Goal: Task Accomplishment & Management: Complete application form

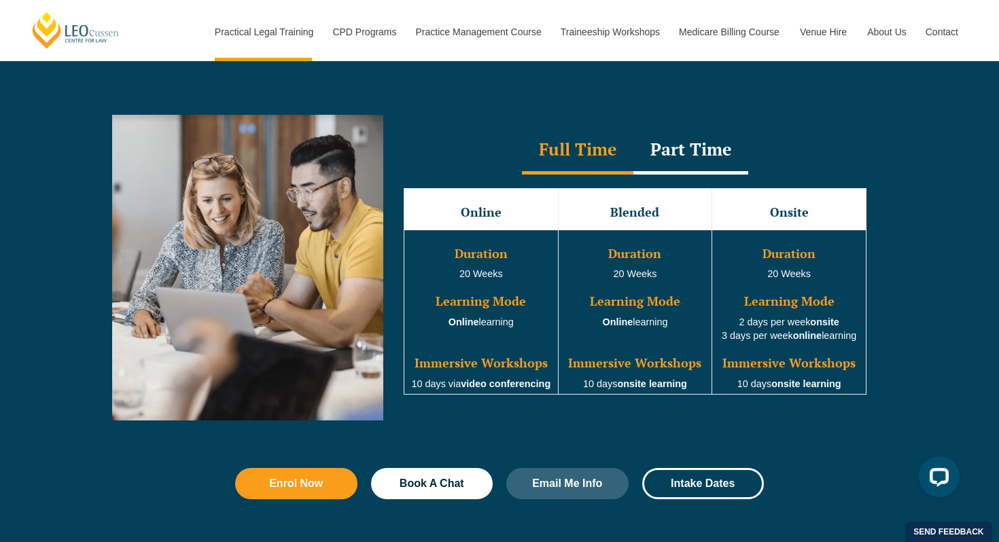
scroll to position [1218, 0]
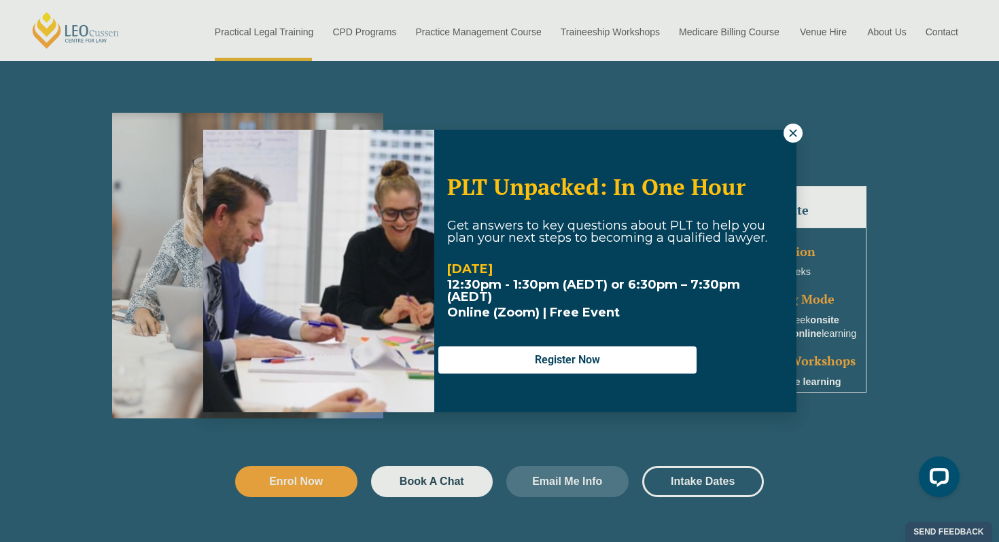
click at [794, 135] on icon at bounding box center [793, 133] width 12 height 12
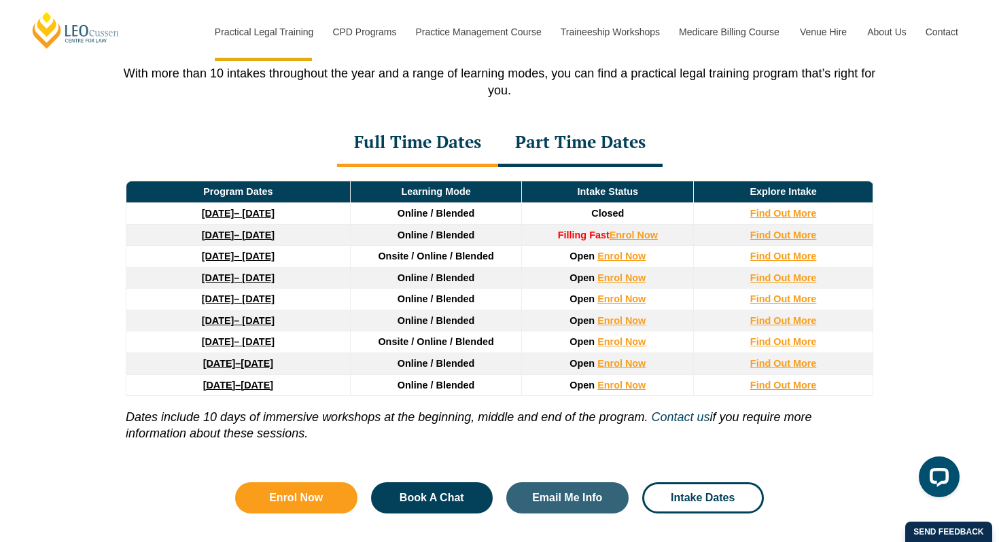
scroll to position [1822, 0]
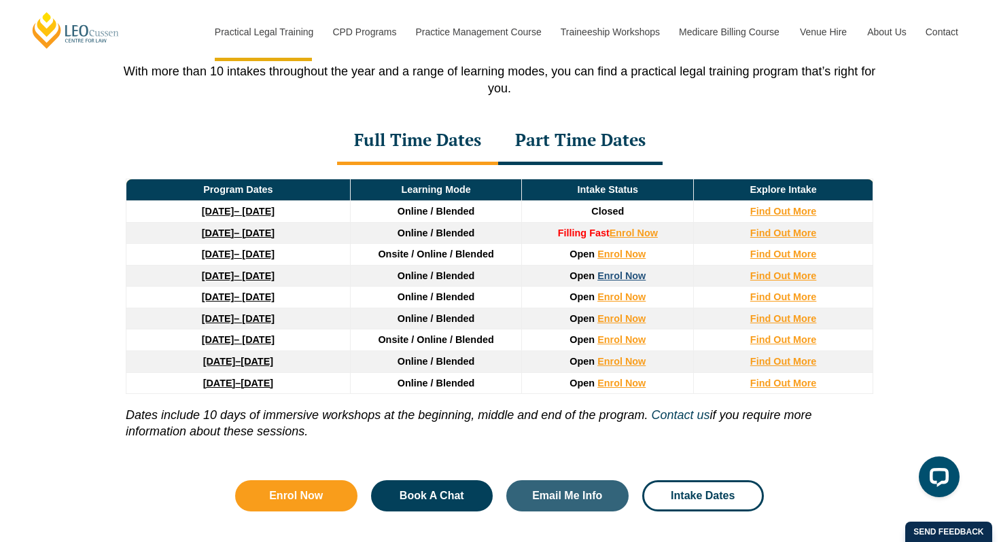
click at [627, 281] on link "Enrol Now" at bounding box center [621, 275] width 48 height 11
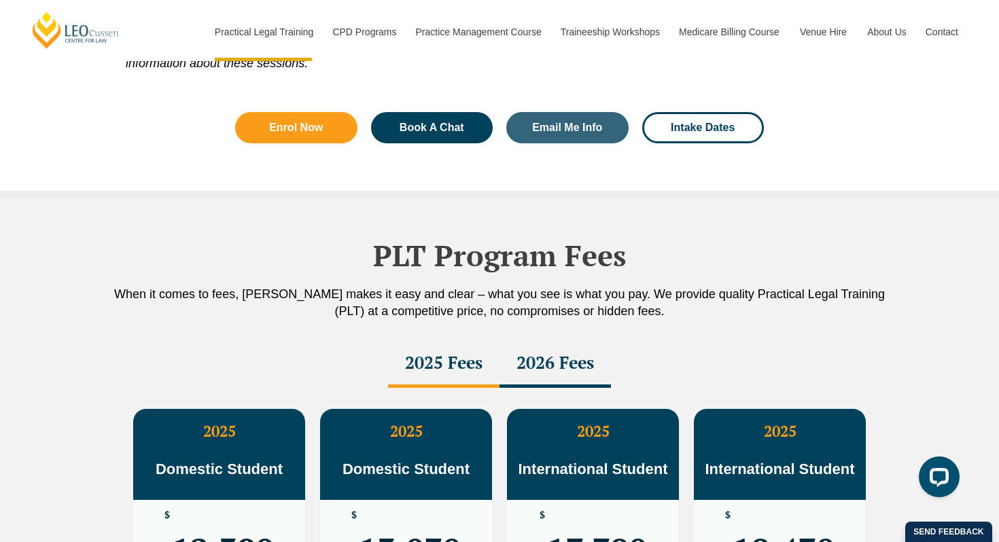
scroll to position [2430, 0]
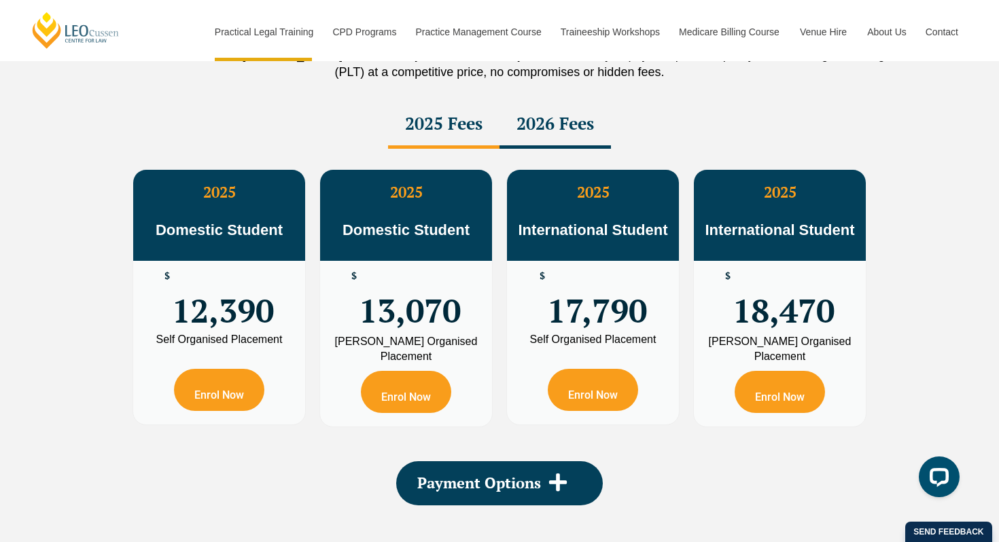
click at [557, 130] on div "2026 Fees" at bounding box center [555, 125] width 111 height 48
click at [474, 133] on div "2025 Fees" at bounding box center [443, 125] width 111 height 48
click at [563, 126] on div "2026 Fees" at bounding box center [555, 125] width 111 height 48
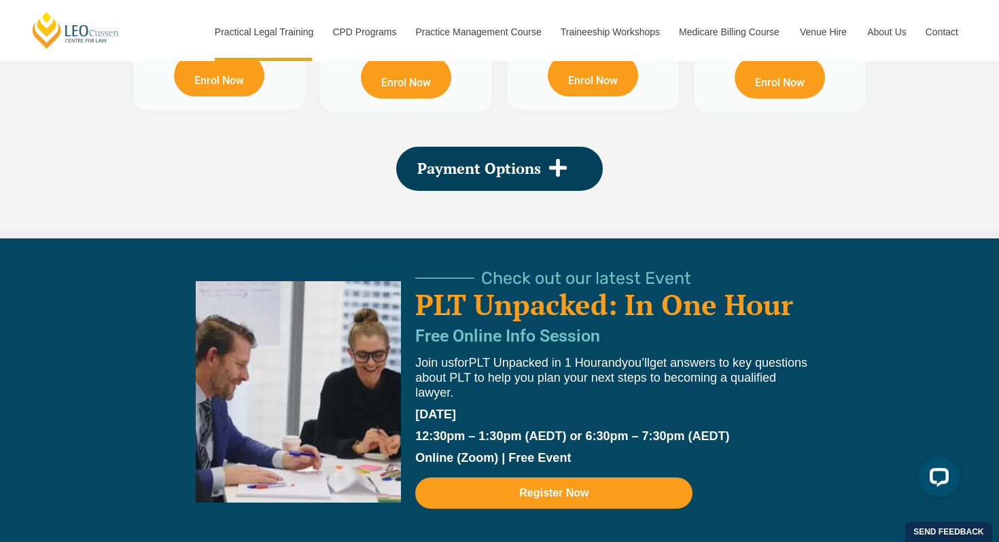
scroll to position [2764, 0]
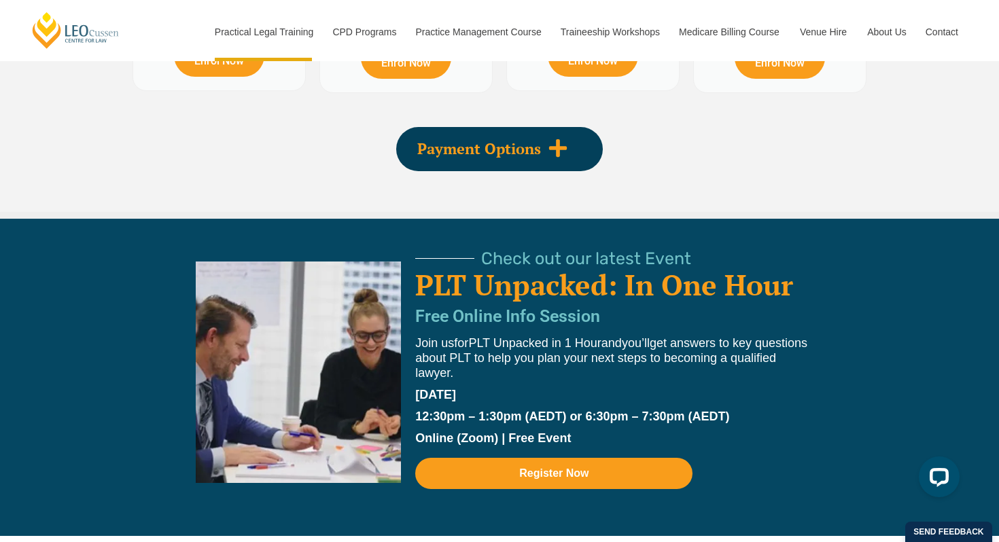
click at [551, 155] on icon at bounding box center [558, 148] width 20 height 20
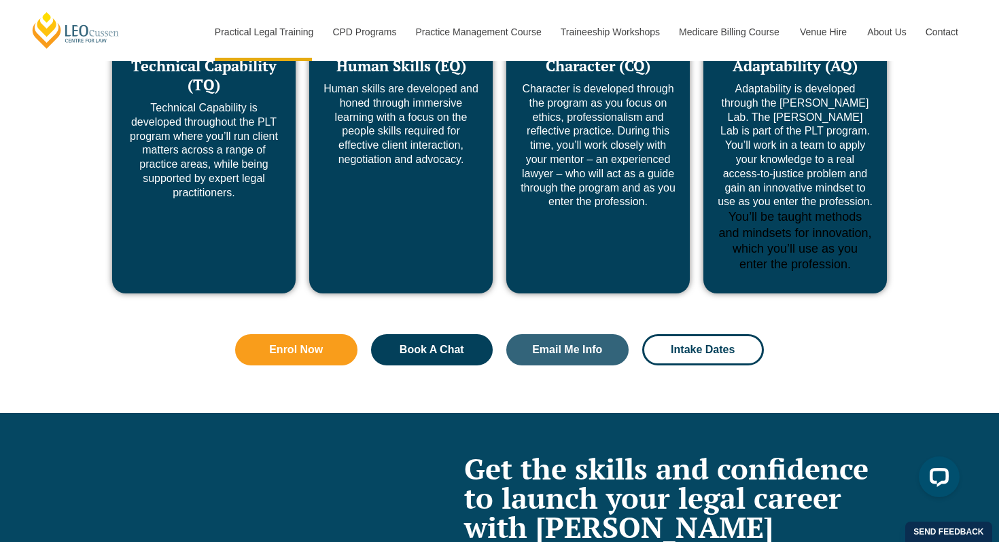
scroll to position [5747, 0]
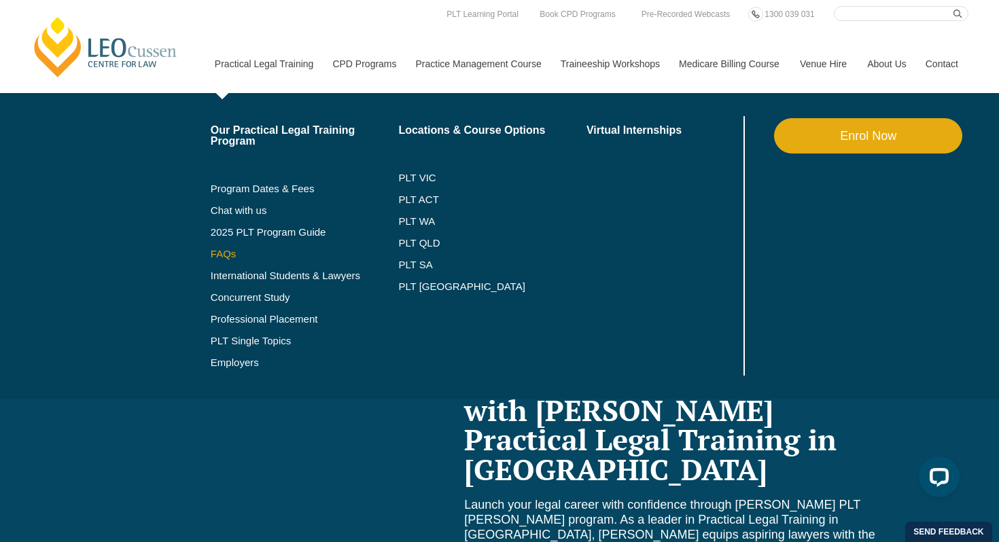
click at [211, 255] on link "FAQs" at bounding box center [305, 254] width 188 height 11
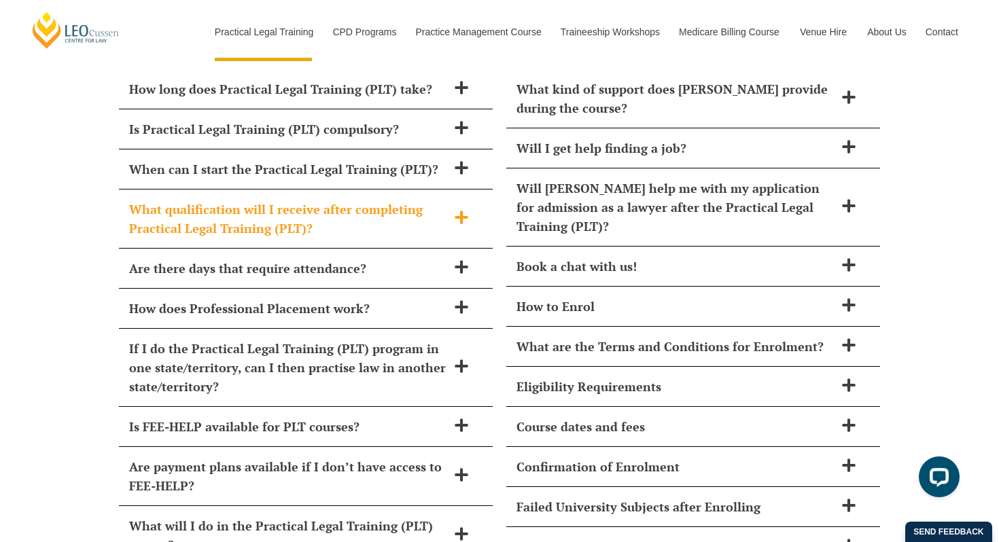
scroll to position [5939, 0]
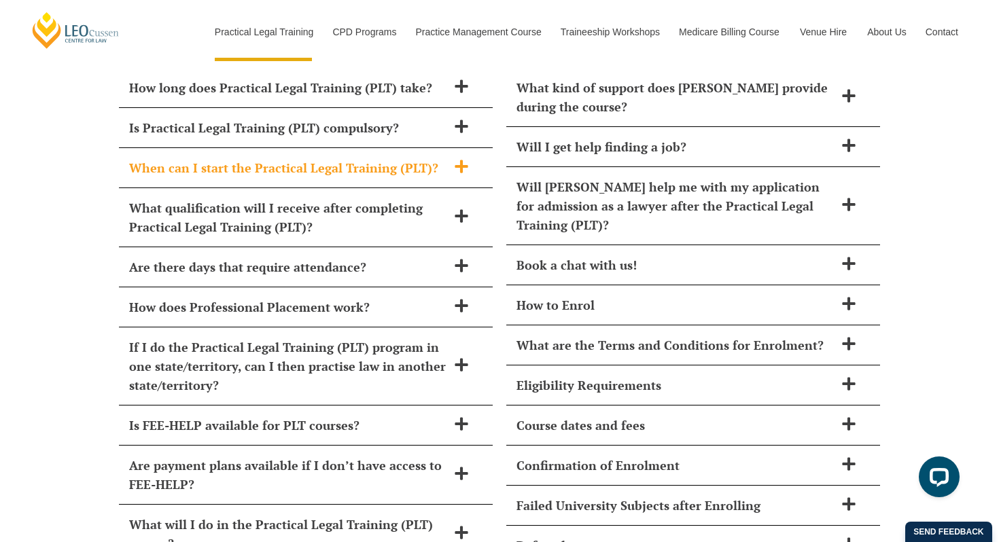
click at [291, 158] on h2 "When can I start the Practical Legal Training (PLT)?" at bounding box center [288, 167] width 318 height 19
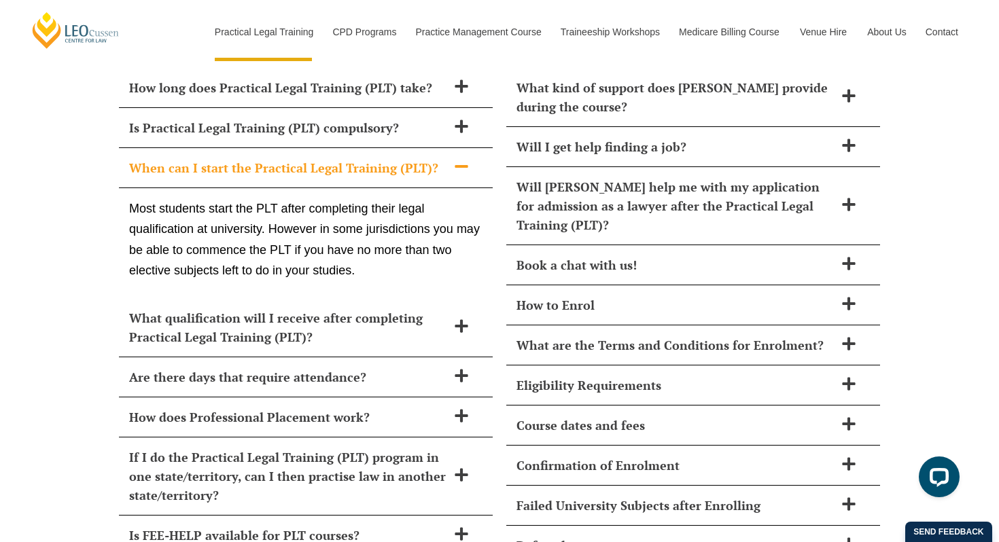
click at [292, 148] on div "When can I start the Practical Legal Training (PLT)?" at bounding box center [306, 168] width 374 height 40
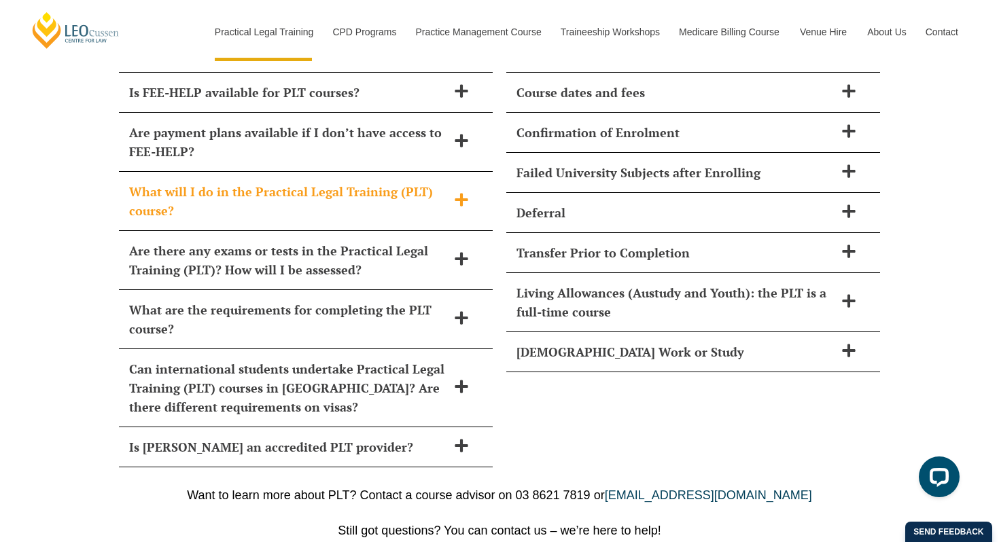
scroll to position [6274, 0]
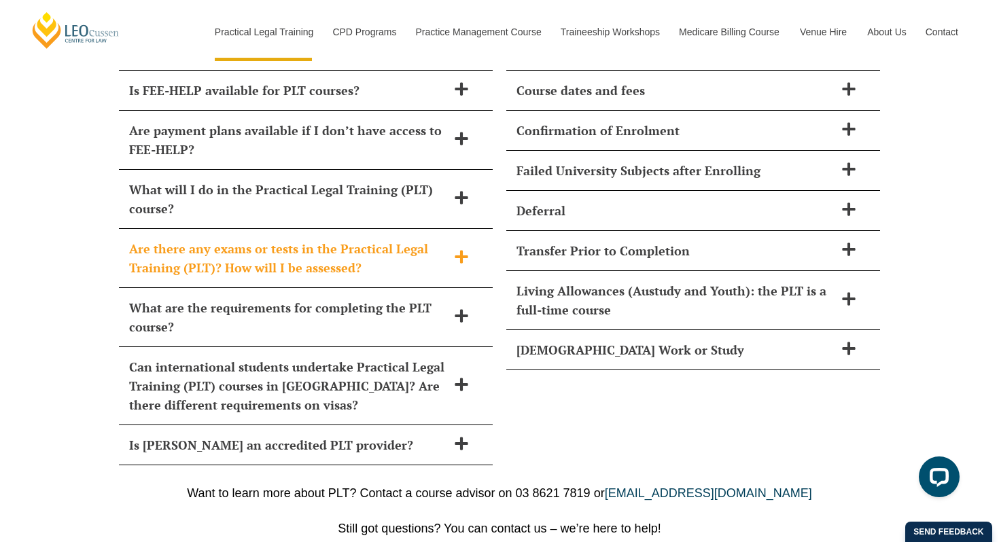
click at [300, 239] on h2 "Are there any exams or tests in the Practical Legal Training (PLT)? How will I …" at bounding box center [288, 258] width 318 height 38
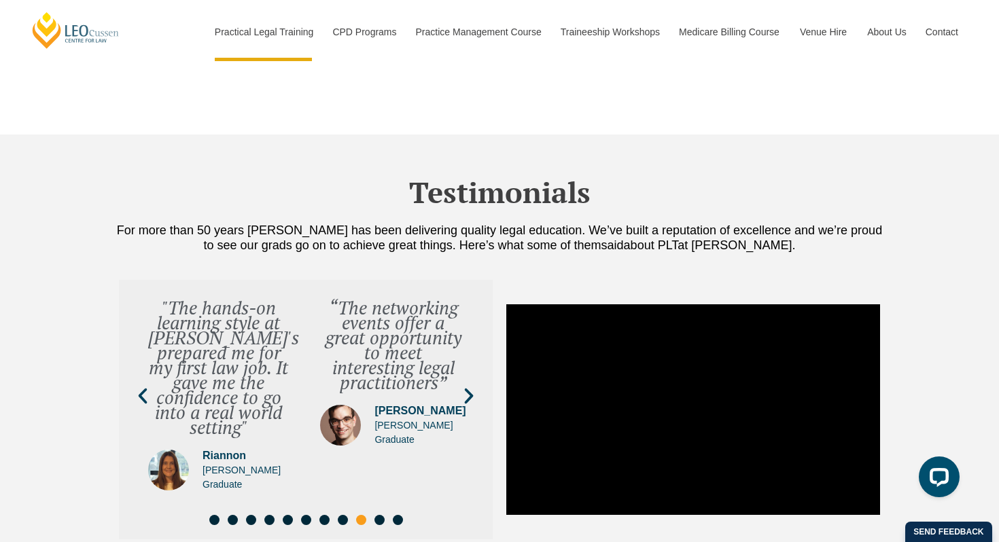
scroll to position [4752, 0]
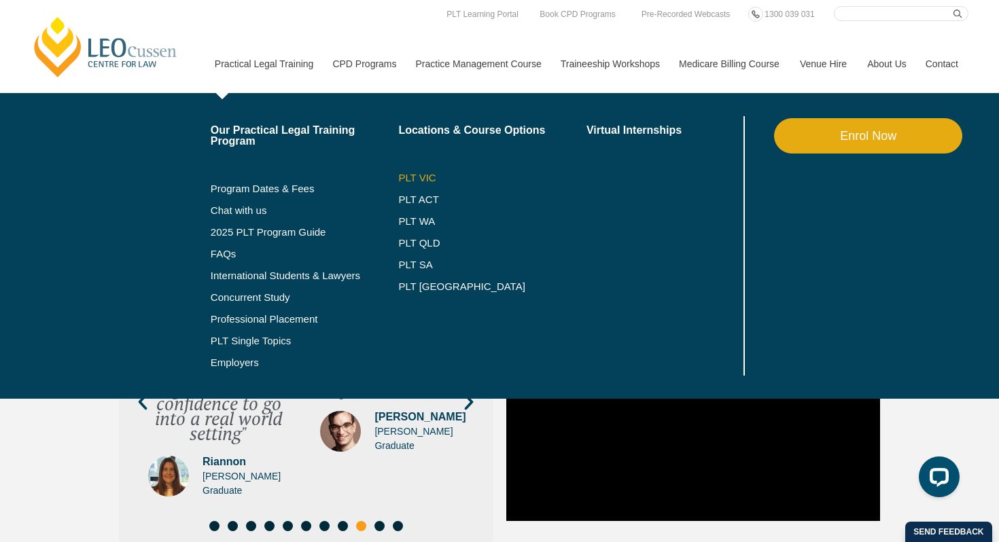
click at [403, 179] on link "PLT VIC" at bounding box center [492, 178] width 188 height 11
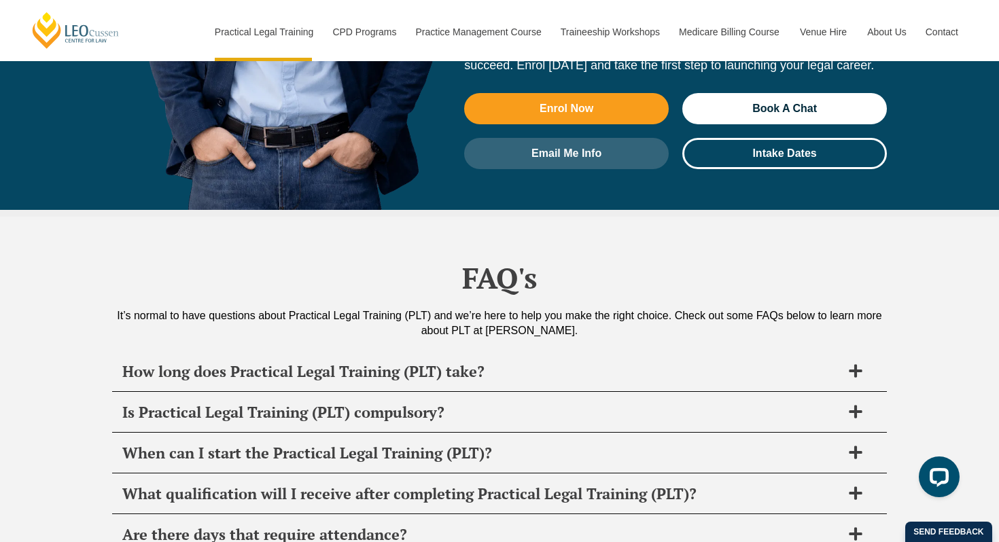
scroll to position [6352, 0]
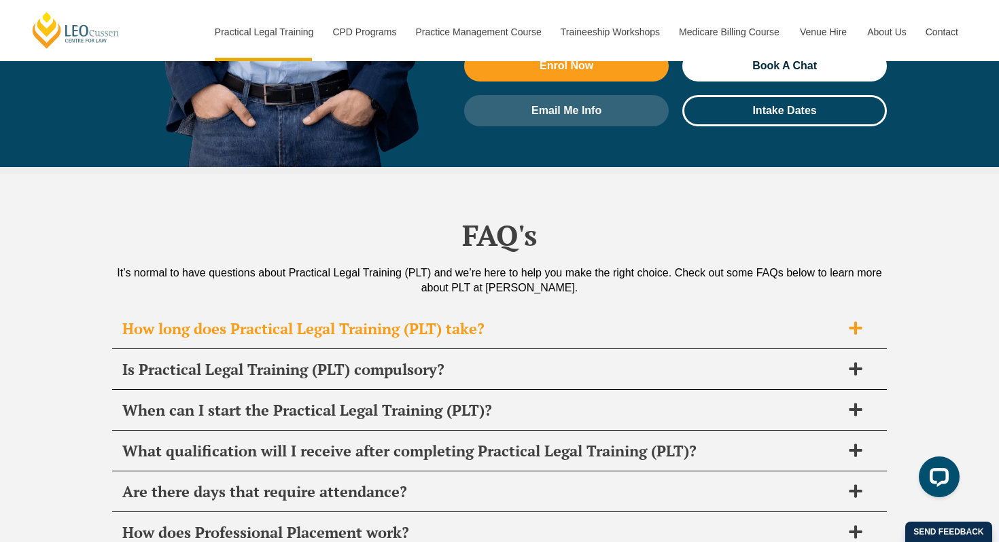
click at [430, 319] on h2 "How long does Practical Legal Training (PLT) take?" at bounding box center [481, 328] width 719 height 19
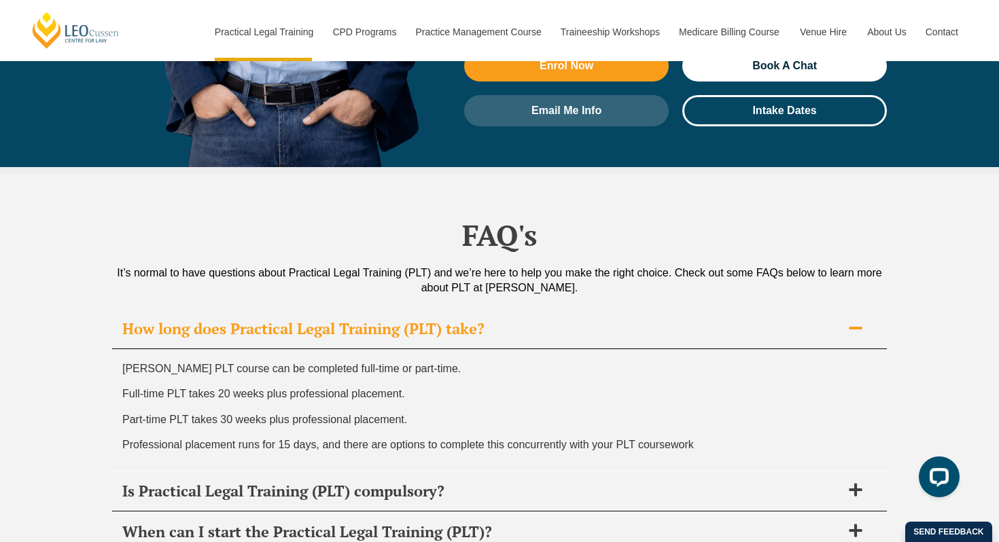
click at [430, 319] on h2 "How long does Practical Legal Training (PLT) take?" at bounding box center [481, 328] width 719 height 19
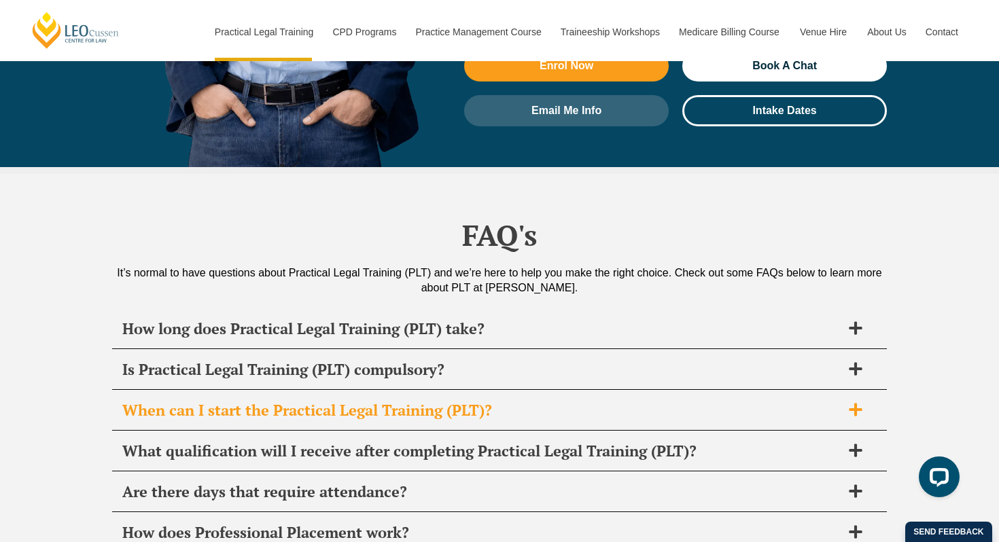
click at [379, 401] on h2 "When can I start the Practical Legal Training (PLT)?" at bounding box center [481, 410] width 719 height 19
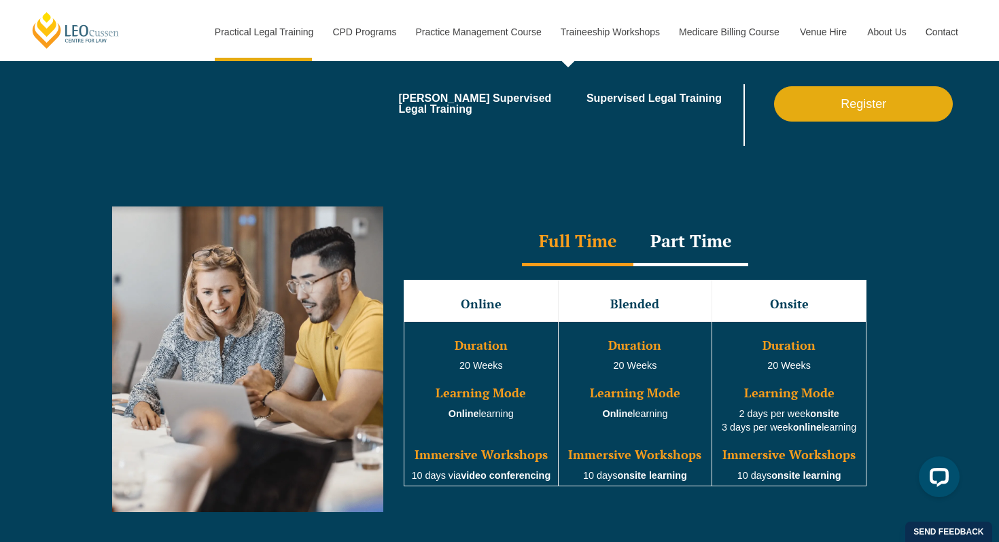
scroll to position [1130, 0]
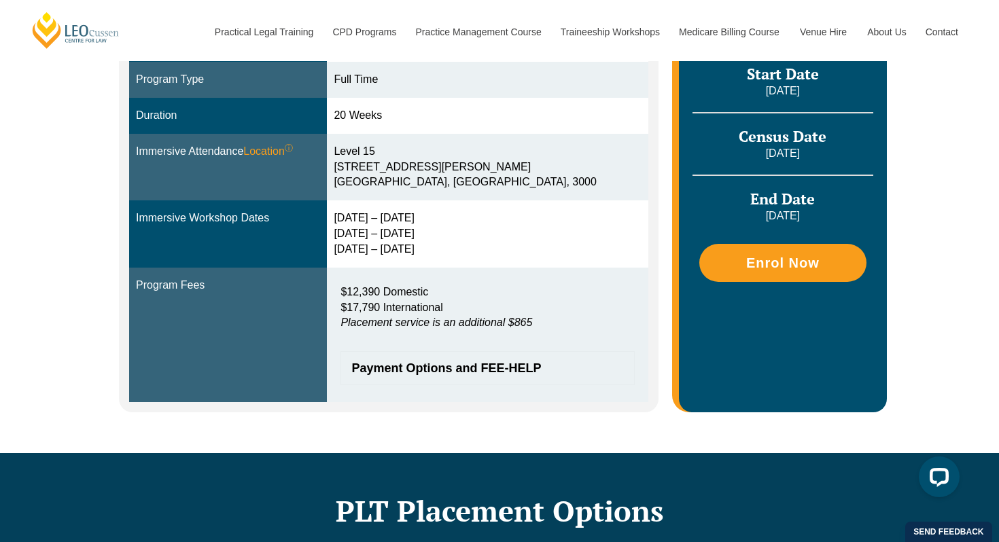
scroll to position [414, 0]
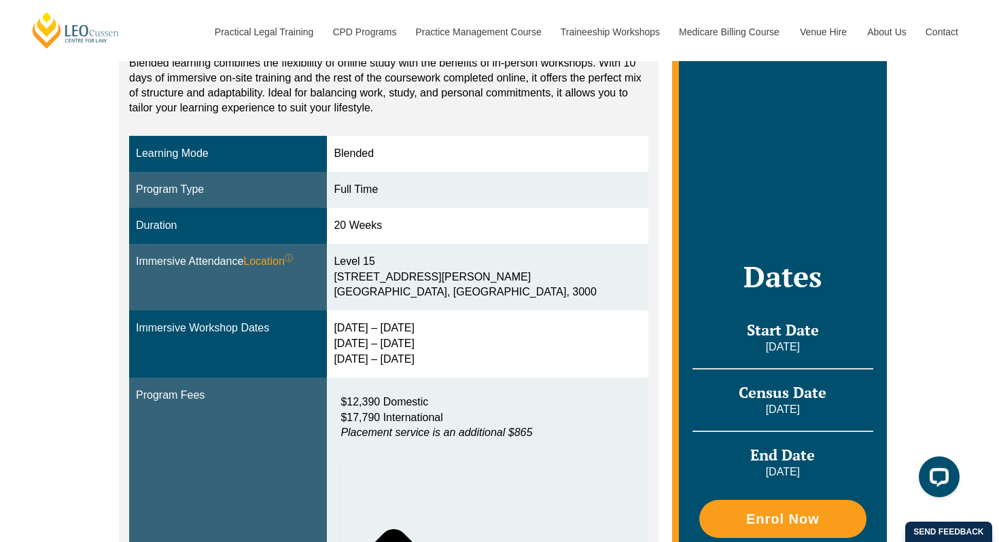
scroll to position [301, 0]
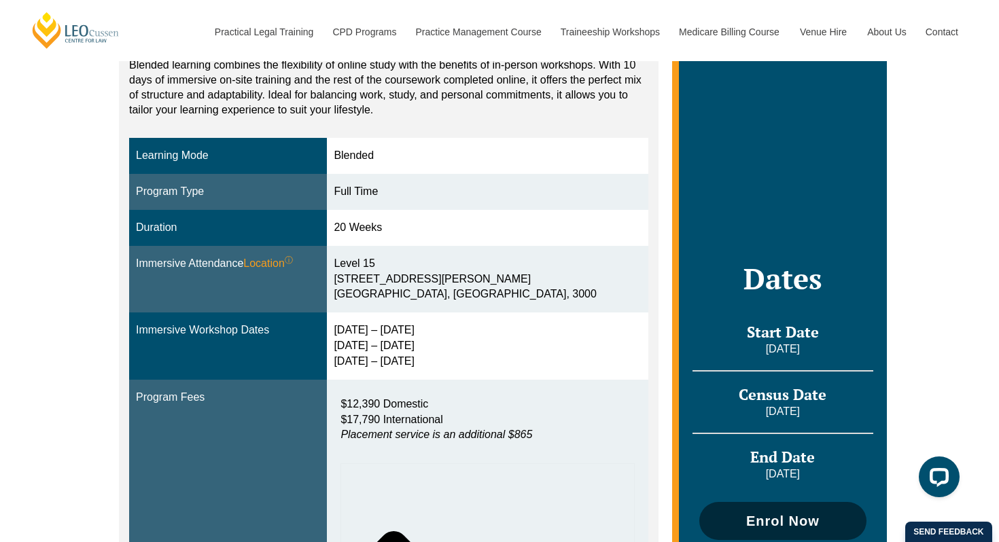
click at [774, 518] on link "Enrol Now" at bounding box center [782, 521] width 167 height 38
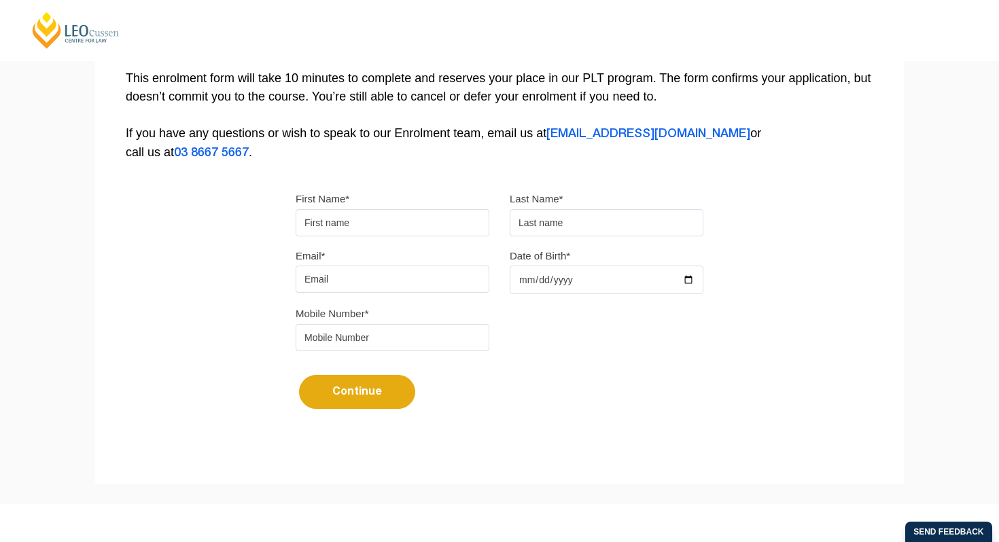
click at [381, 231] on input "First Name*" at bounding box center [393, 222] width 194 height 27
type input "Chiara"
click at [538, 225] on input "text" at bounding box center [607, 222] width 194 height 27
type input "Fiorillo"
click at [382, 281] on input "Email*" at bounding box center [393, 279] width 194 height 27
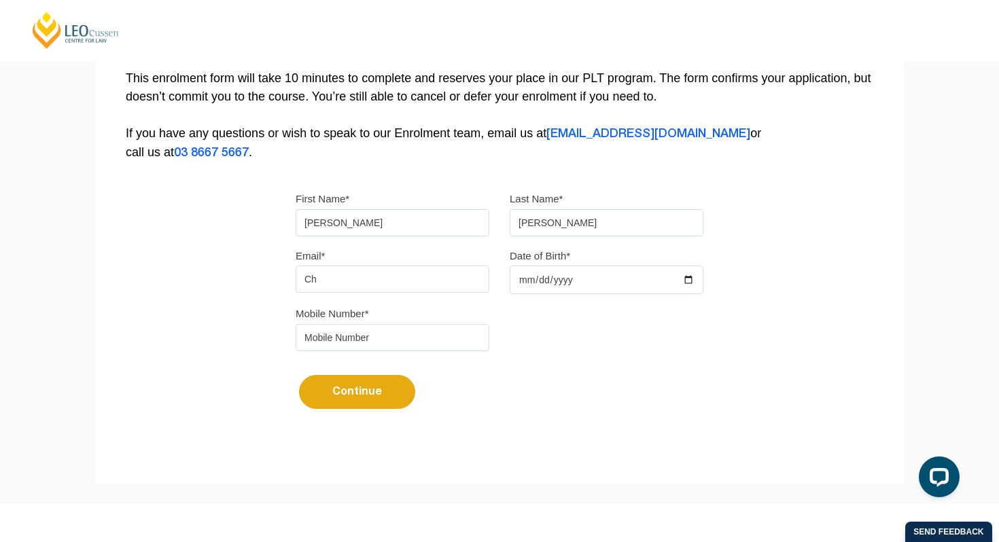
type input "C"
type input "chiarafiorillo7@gmail.com"
click at [519, 281] on input "Date of Birth*" at bounding box center [607, 280] width 194 height 29
type input "2002-04-25"
click at [402, 341] on input "tel" at bounding box center [393, 337] width 194 height 27
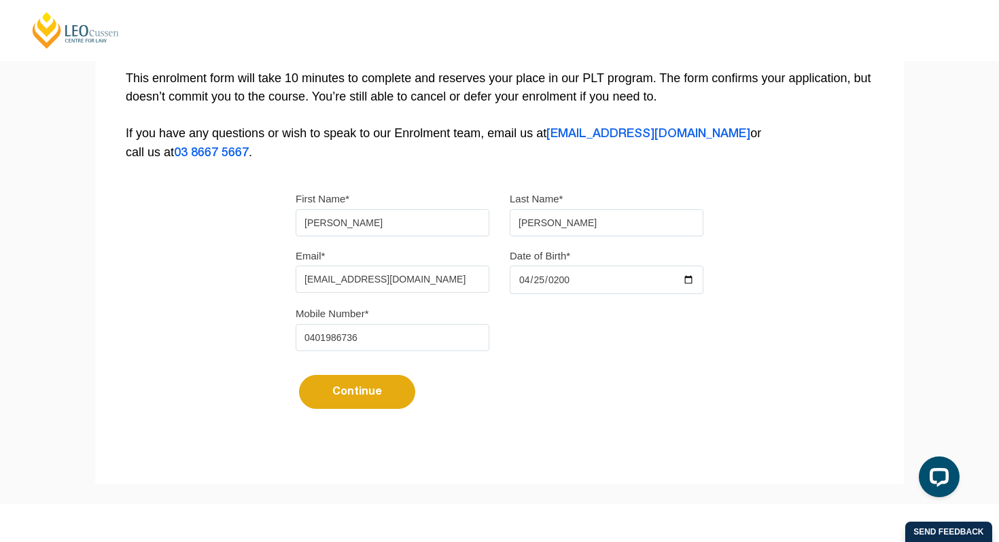
type input "0401986736"
click at [340, 400] on button "Continue" at bounding box center [357, 392] width 116 height 34
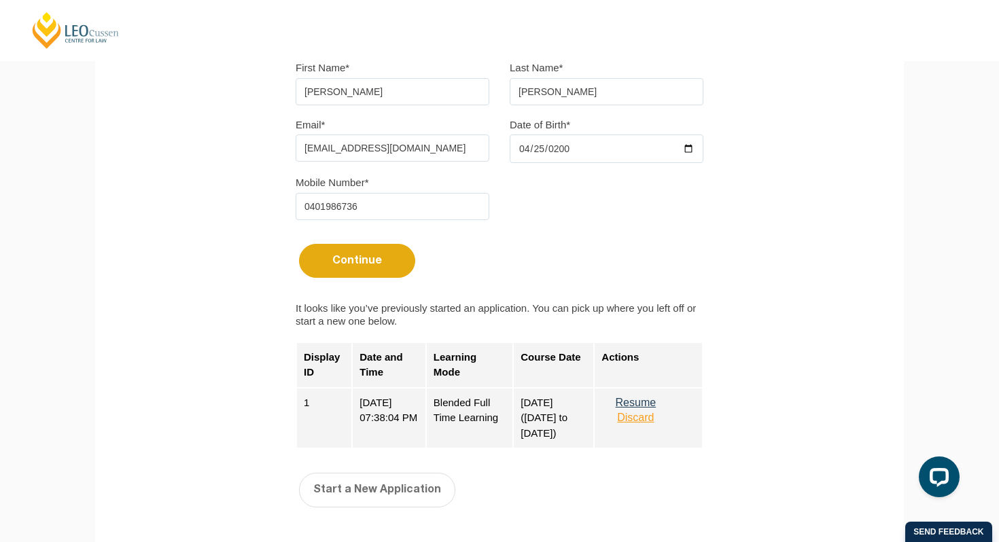
scroll to position [536, 0]
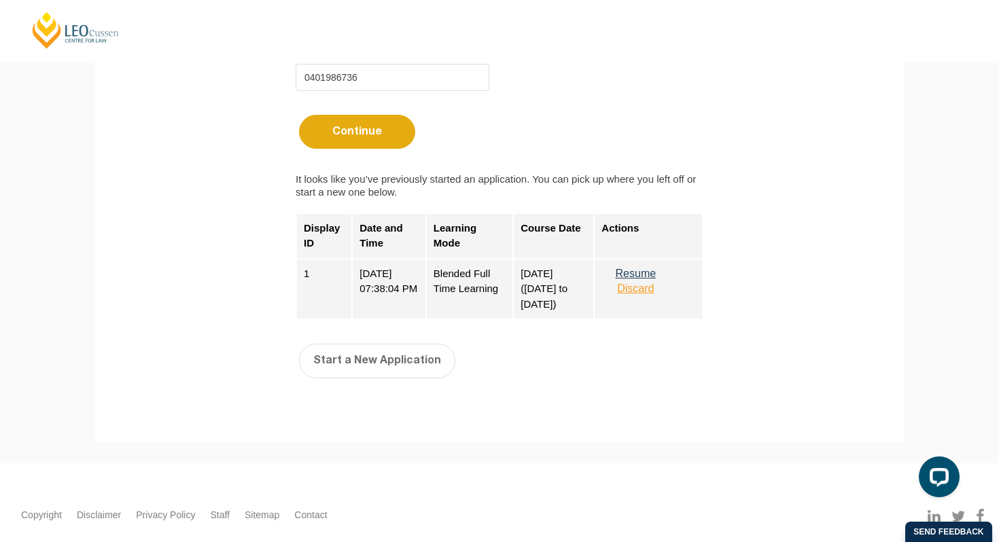
click at [642, 295] on button "Discard" at bounding box center [635, 289] width 68 height 12
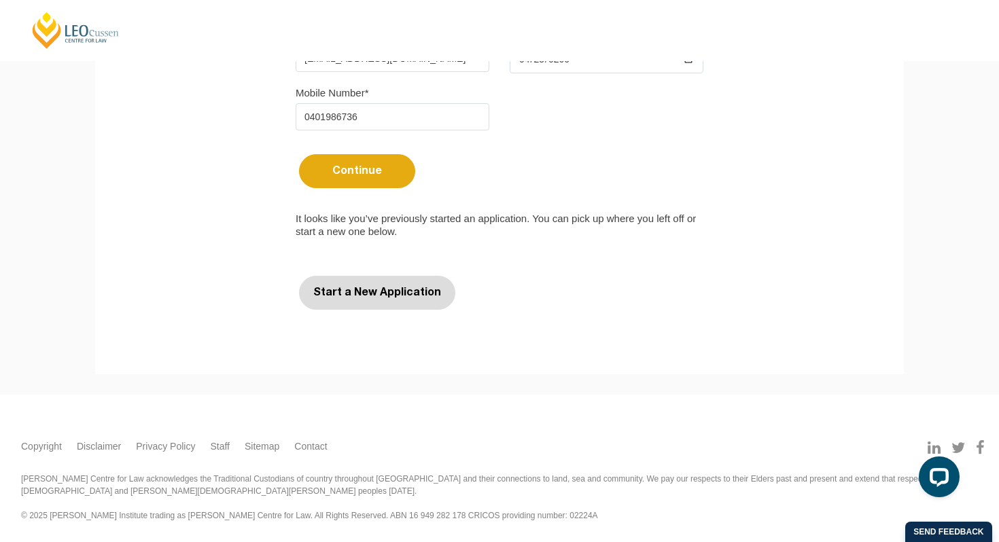
click at [413, 292] on button "Start a New Application" at bounding box center [377, 293] width 156 height 34
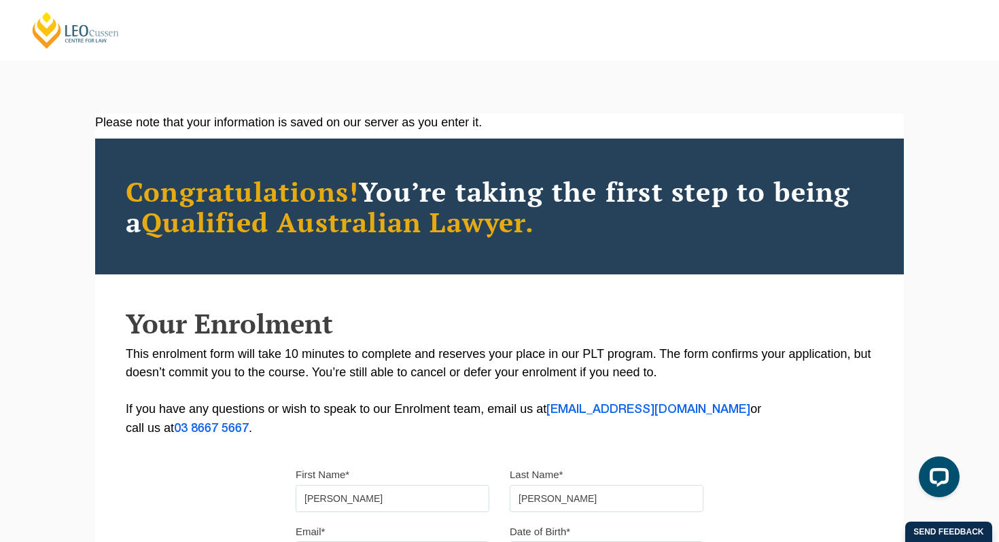
select select
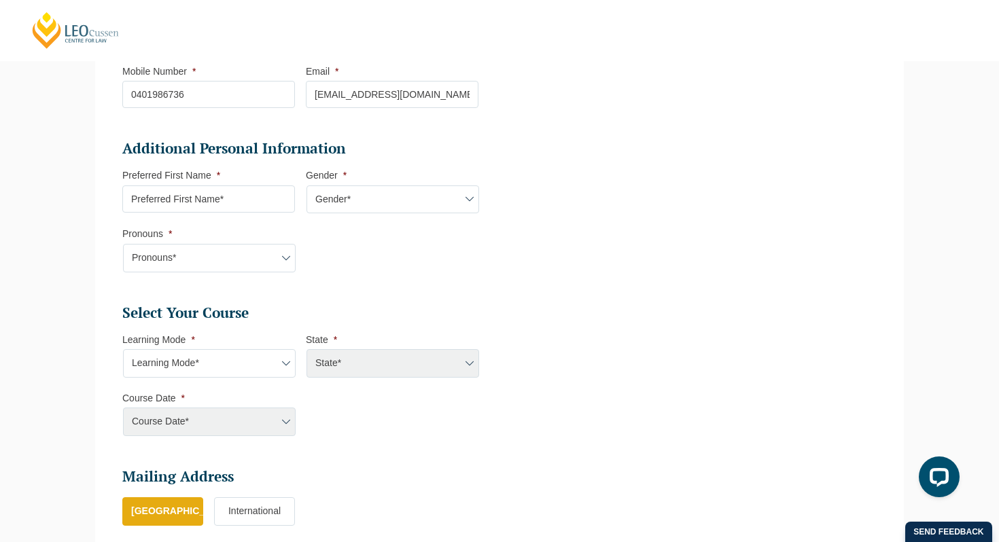
scroll to position [400, 0]
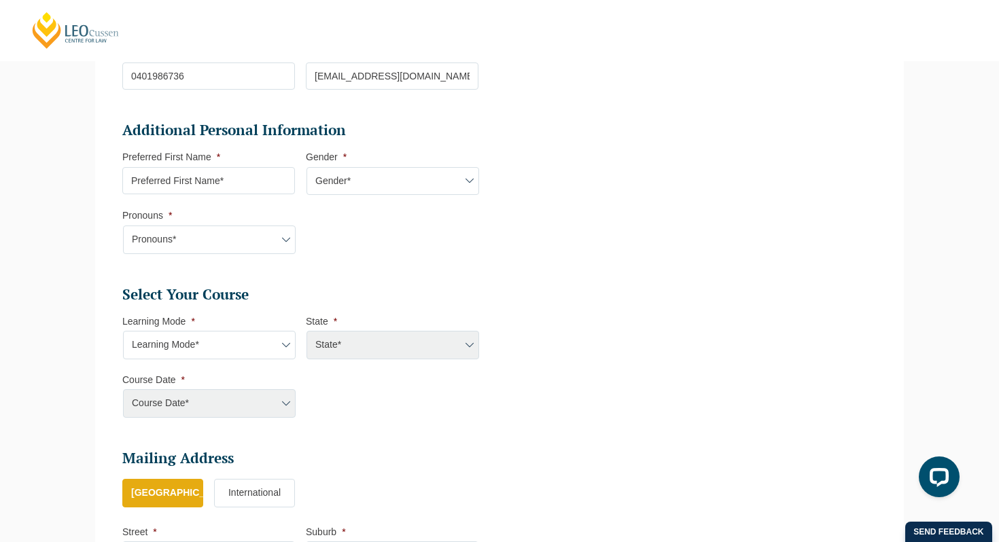
click at [275, 184] on input "Preferred First Name *" at bounding box center [208, 180] width 173 height 27
type input "Chiara"
click at [346, 189] on select "Gender* Male Female Nonbinary Intersex Prefer not to disclose Other" at bounding box center [393, 181] width 173 height 29
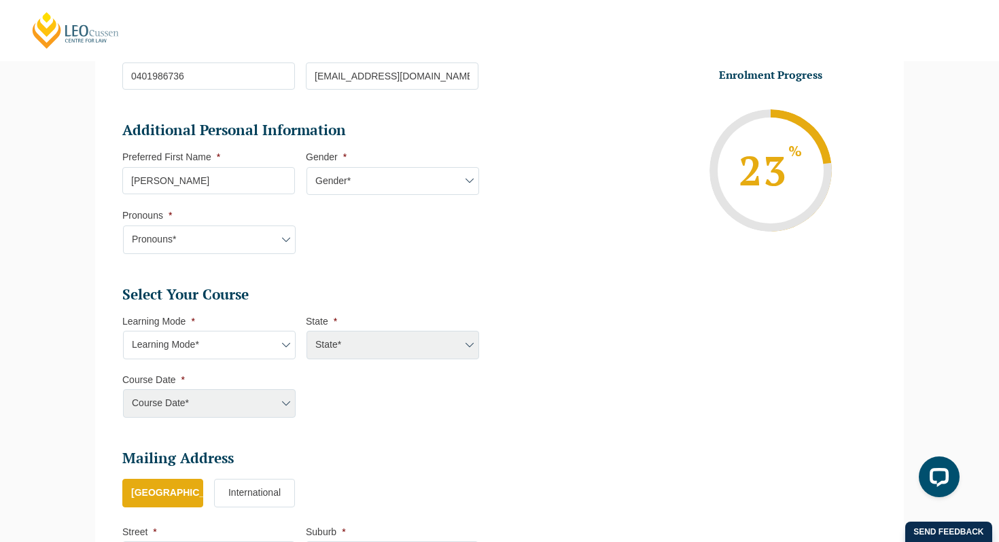
select select "[DEMOGRAPHIC_DATA]"
click at [307, 169] on select "Gender* Male Female Nonbinary Intersex Prefer not to disclose Other" at bounding box center [393, 181] width 173 height 29
click at [249, 240] on select "Pronouns* She/Her/Hers He/Him/His They/Them/Theirs Other Prefer not to disclose" at bounding box center [209, 240] width 173 height 29
select select "She/Her/Hers"
click at [123, 227] on select "Pronouns* She/Her/Hers He/Him/His They/Them/Theirs Other Prefer not to disclose" at bounding box center [209, 240] width 173 height 29
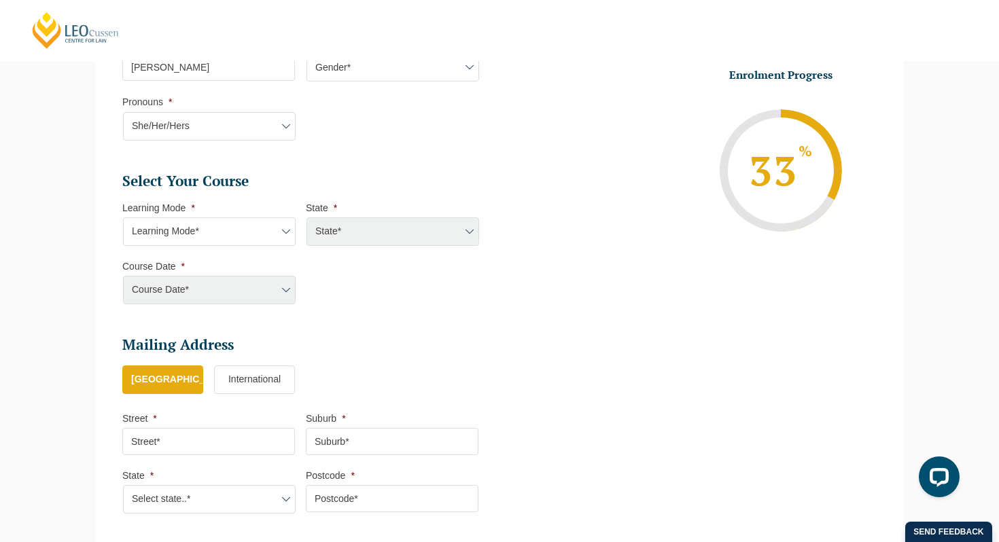
scroll to position [514, 0]
click at [238, 232] on select "Learning Mode* Online Full Time Learning Online Part Time Learning Blended Full…" at bounding box center [209, 230] width 173 height 29
select select "Blended Full Time Learning"
click at [123, 217] on select "Learning Mode* Online Full Time Learning Online Part Time Learning Blended Full…" at bounding box center [209, 230] width 173 height 29
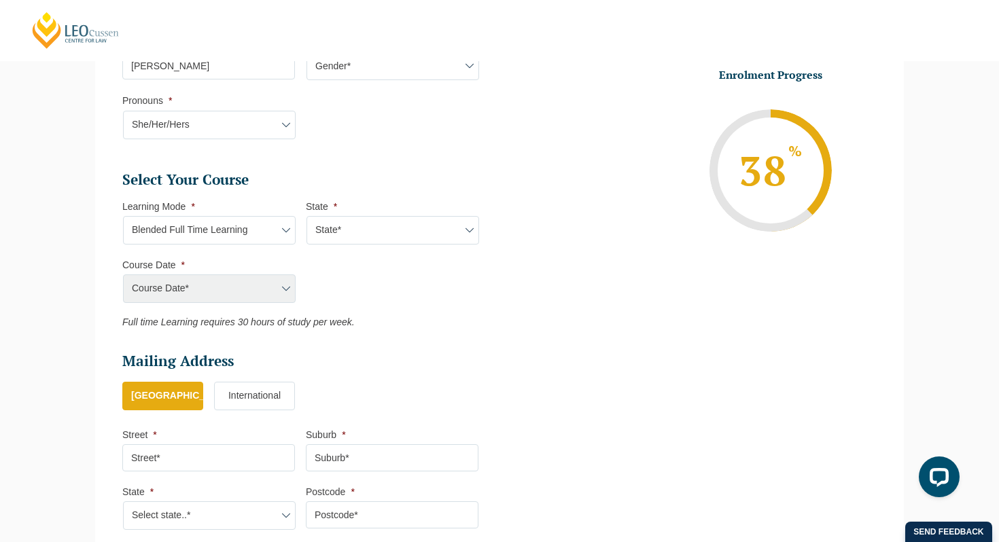
click at [325, 238] on select "State* ACT/NSW QLD SA VIC WA" at bounding box center [393, 230] width 173 height 29
select select "VIC"
click at [307, 217] on select "State* ACT/NSW QLD SA VIC WA" at bounding box center [393, 230] width 173 height 29
click at [258, 290] on select "Course Date* December 2025 (08-Dec-2025 to 16-May-2026) January 2026 (27-Jan-20…" at bounding box center [209, 289] width 173 height 29
select select "[DATE] ([DATE] to [DATE])"
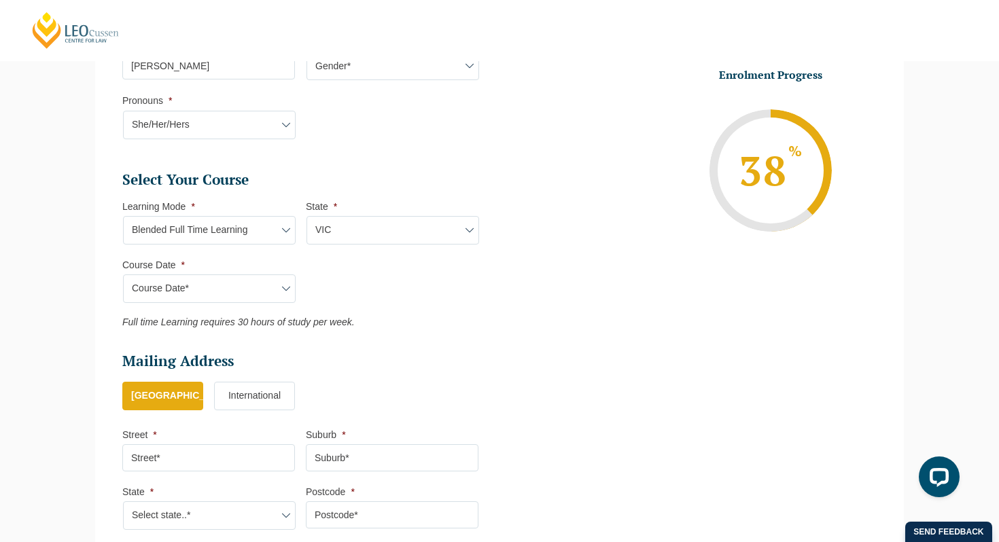
click at [123, 276] on select "Course Date* December 2025 (08-Dec-2025 to 16-May-2026) January 2026 (27-Jan-20…" at bounding box center [209, 289] width 173 height 29
type input "Intake 04 March 2026 FT"
type input "Practical Legal Training (VIC)"
select select "VIC PLT (MAR) 2026 Full Time Blended"
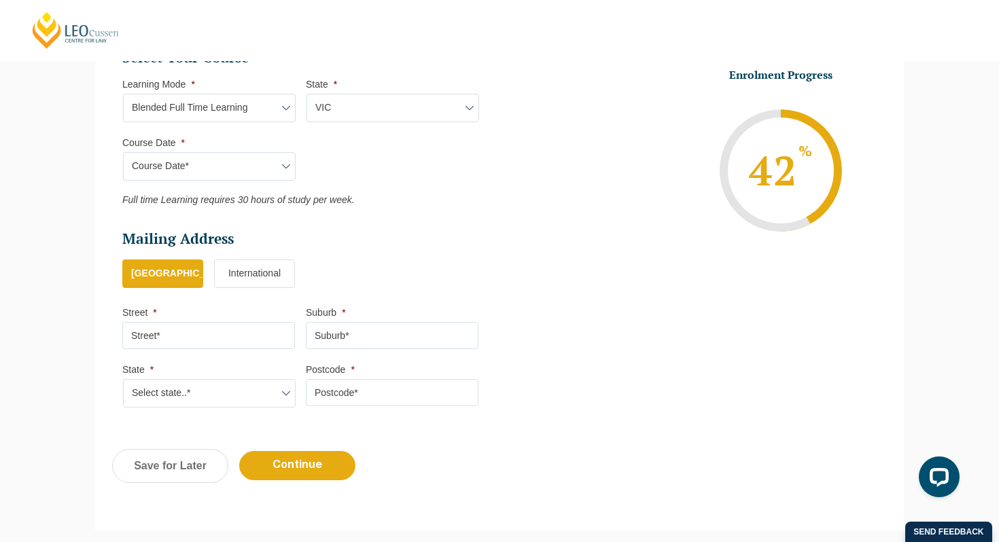
scroll to position [647, 0]
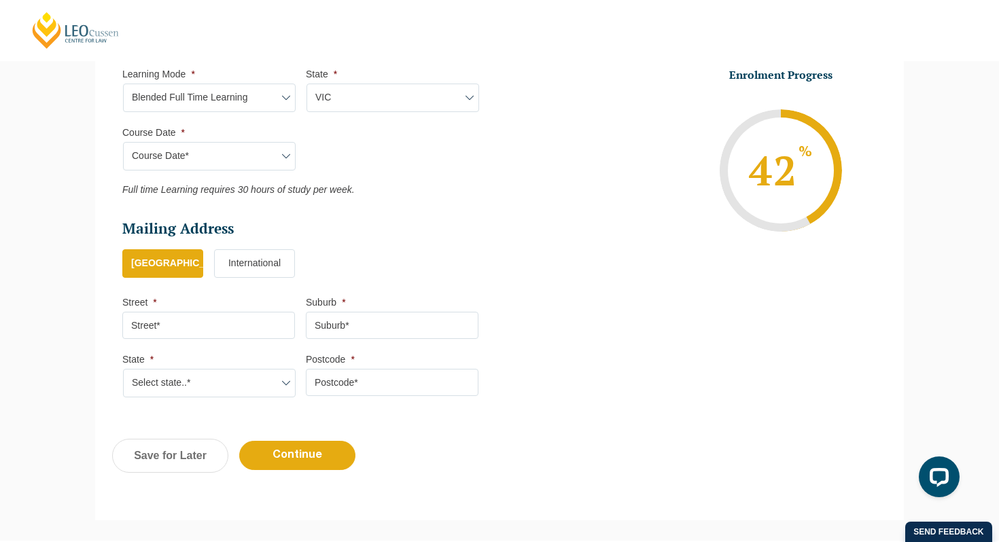
click at [192, 332] on input "Street *" at bounding box center [208, 325] width 173 height 27
type input "14 Pearl Street"
click at [321, 332] on input "Suburb *" at bounding box center [392, 325] width 173 height 27
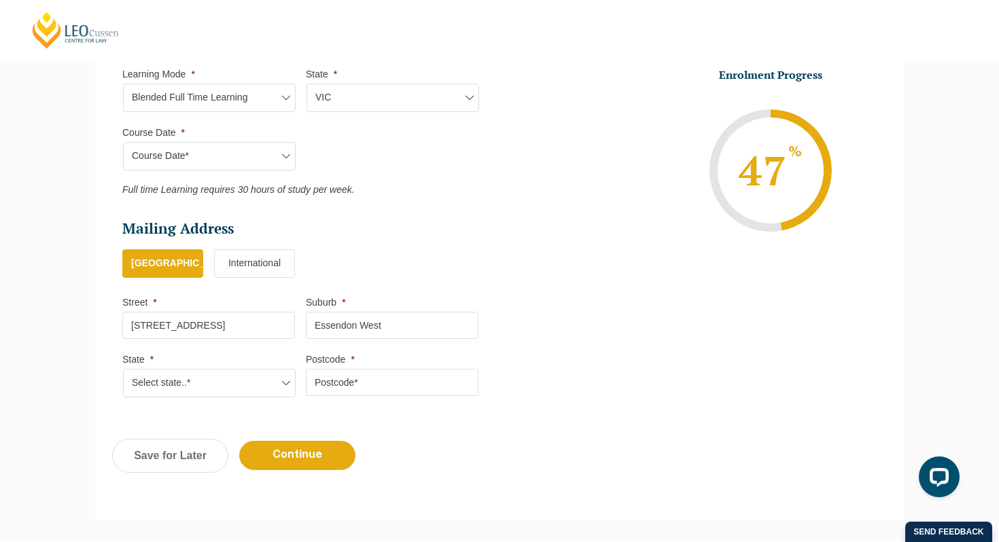
type input "Essendon West"
click at [215, 387] on select "Select state..* VIC WA QLD SA NSW NT ACT TAS" at bounding box center [209, 383] width 173 height 29
select select "VIC"
click at [123, 371] on select "Select state..* VIC WA QLD SA NSW NT ACT TAS" at bounding box center [209, 383] width 173 height 29
click at [357, 381] on input "Postcode *" at bounding box center [392, 382] width 173 height 27
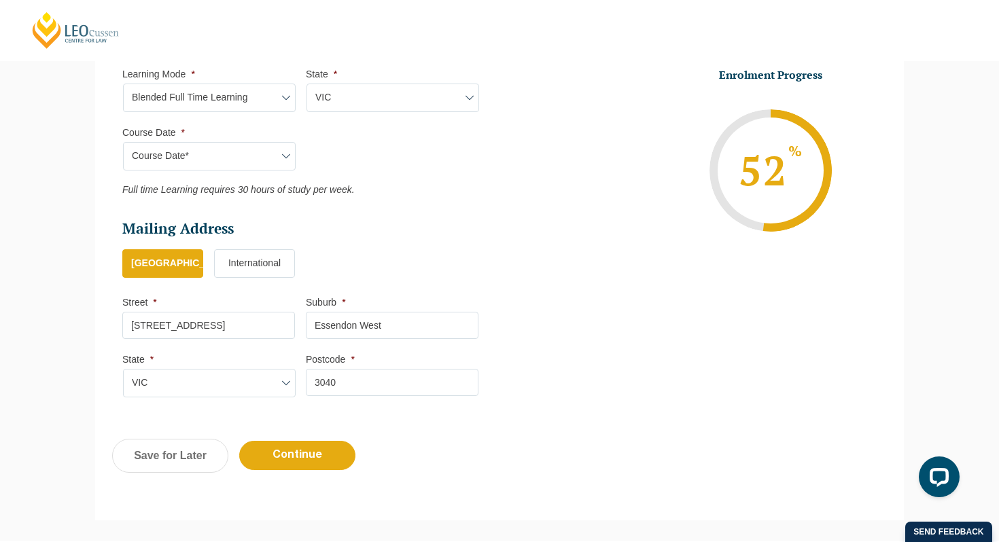
type input "3040"
click at [279, 462] on input "Continue" at bounding box center [297, 455] width 116 height 29
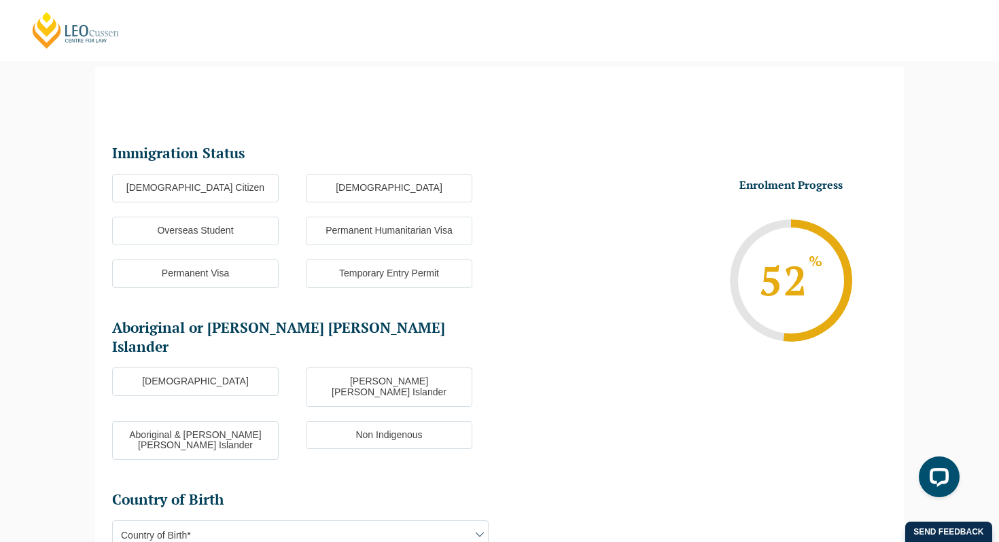
scroll to position [118, 0]
click at [234, 194] on label "[DEMOGRAPHIC_DATA] Citizen" at bounding box center [195, 189] width 167 height 29
click at [0, 0] on input "[DEMOGRAPHIC_DATA] Citizen" at bounding box center [0, 0] width 0 height 0
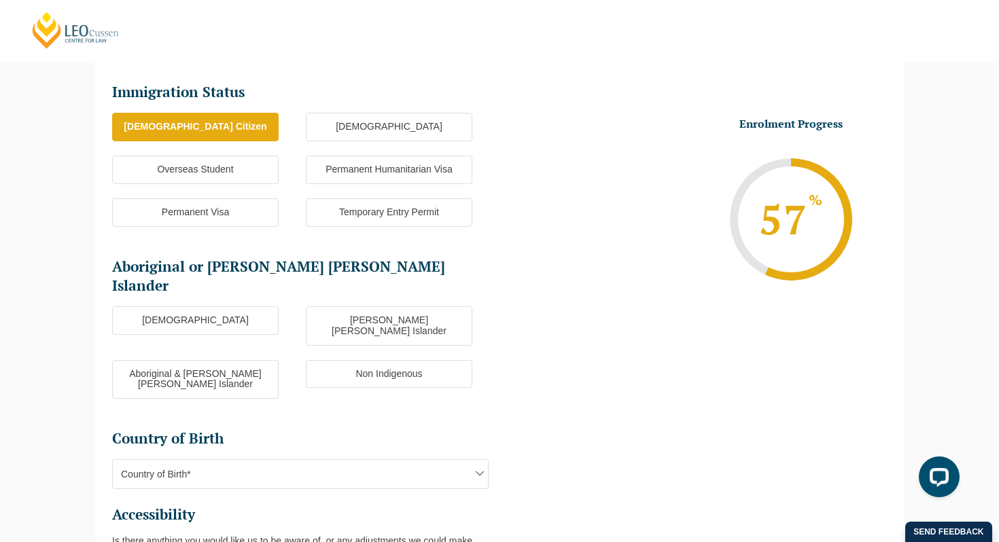
scroll to position [181, 0]
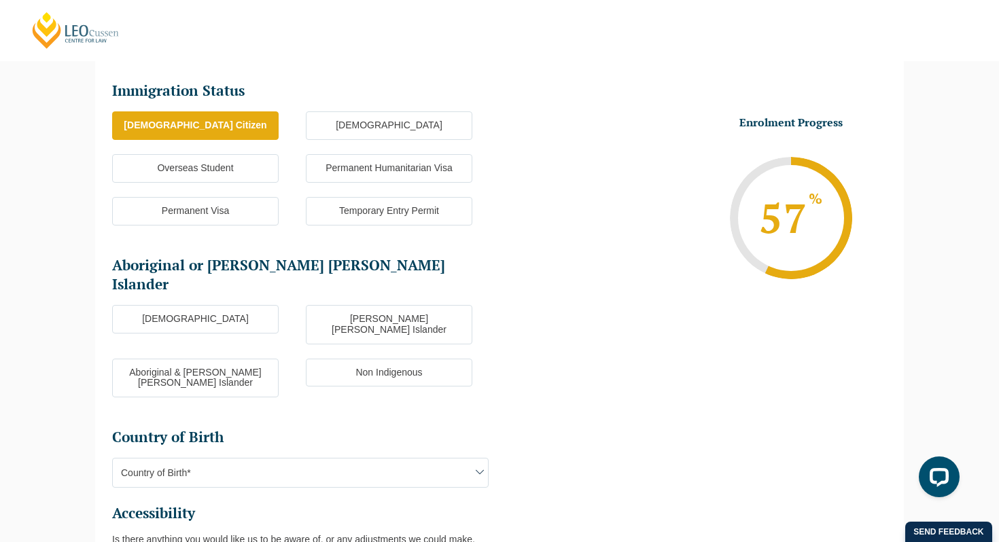
click at [328, 359] on label "Non Indigenous" at bounding box center [389, 373] width 167 height 29
click at [0, 0] on input "Non Indigenous" at bounding box center [0, 0] width 0 height 0
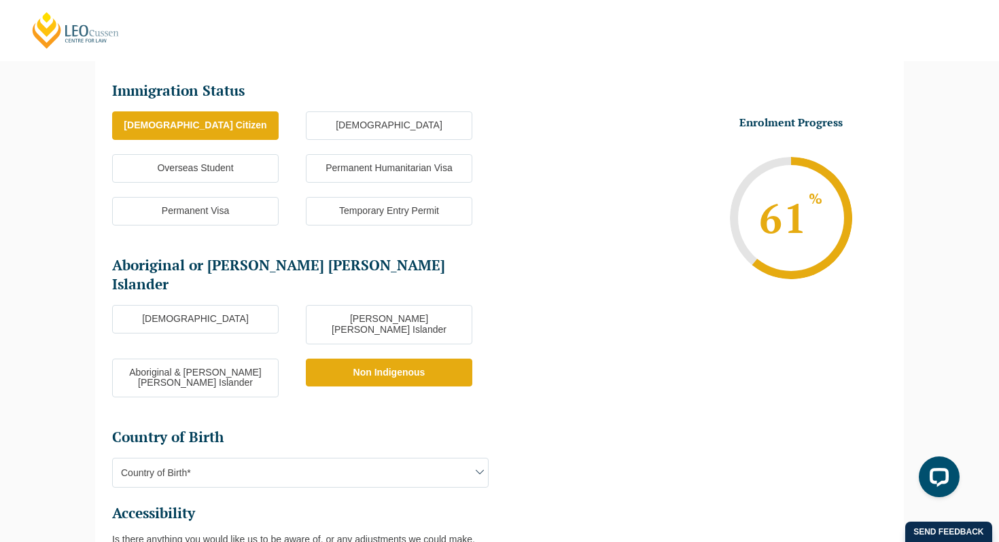
click at [285, 459] on span "Country of Birth*" at bounding box center [300, 473] width 375 height 29
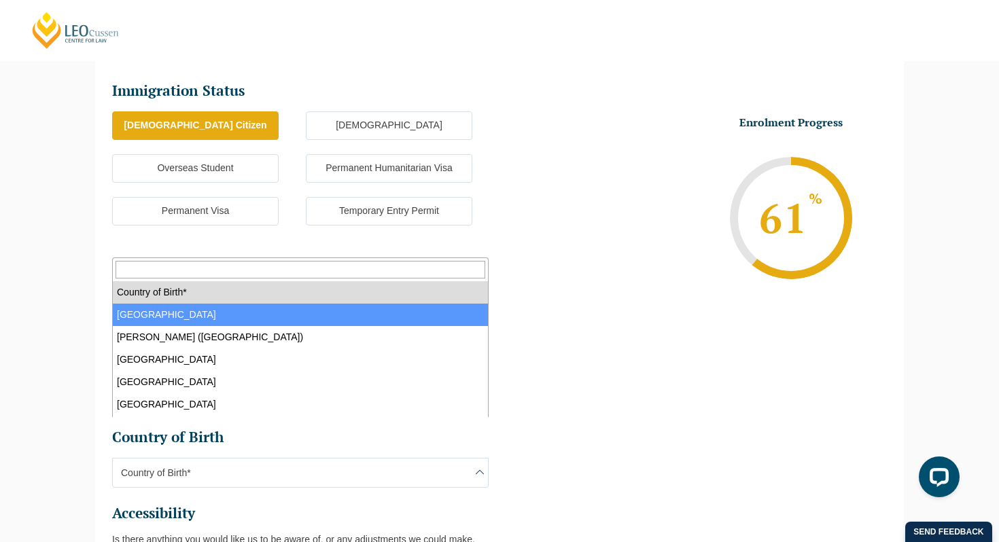
select select "Australia 1101"
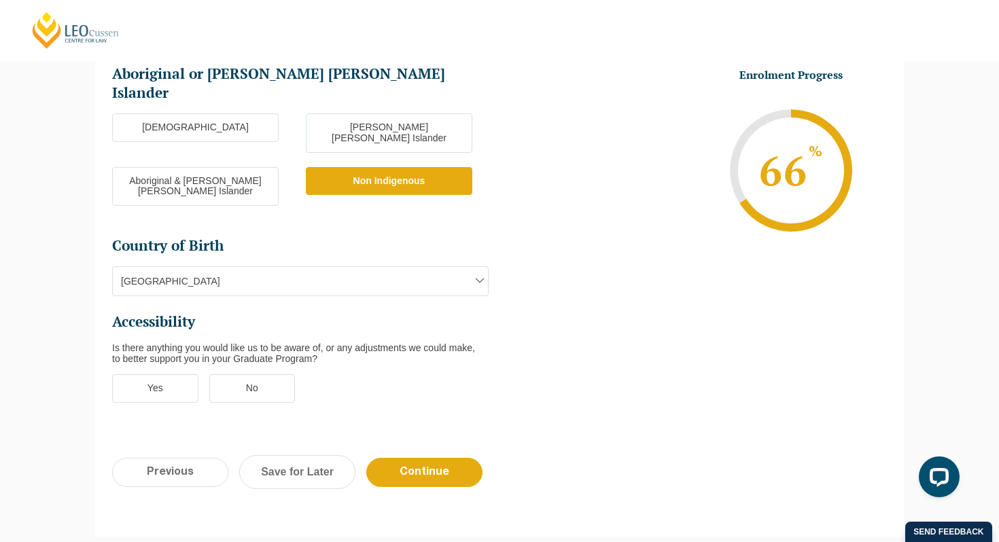
scroll to position [372, 0]
click at [260, 375] on label "No" at bounding box center [252, 389] width 86 height 29
click at [0, 0] on input "No" at bounding box center [0, 0] width 0 height 0
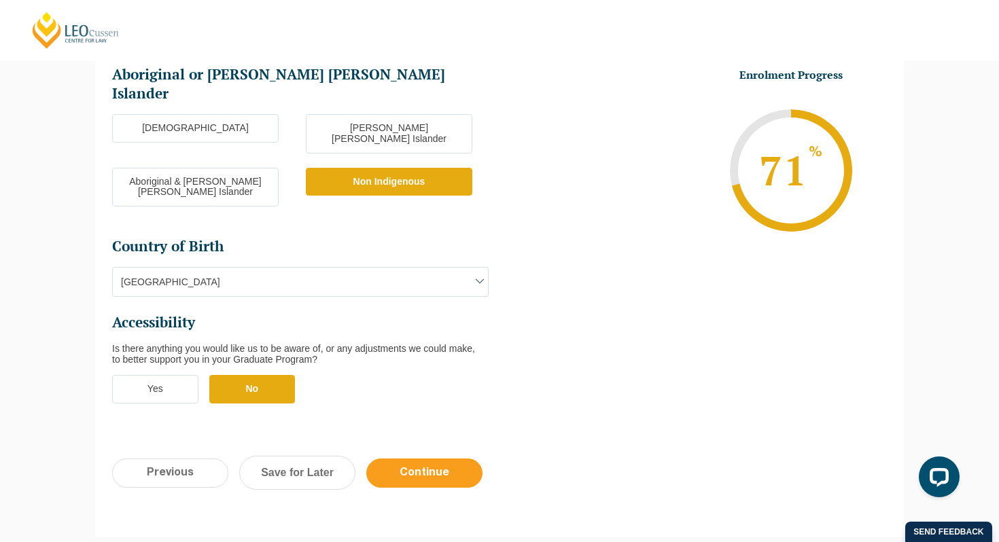
click at [411, 459] on input "Continue" at bounding box center [424, 473] width 116 height 29
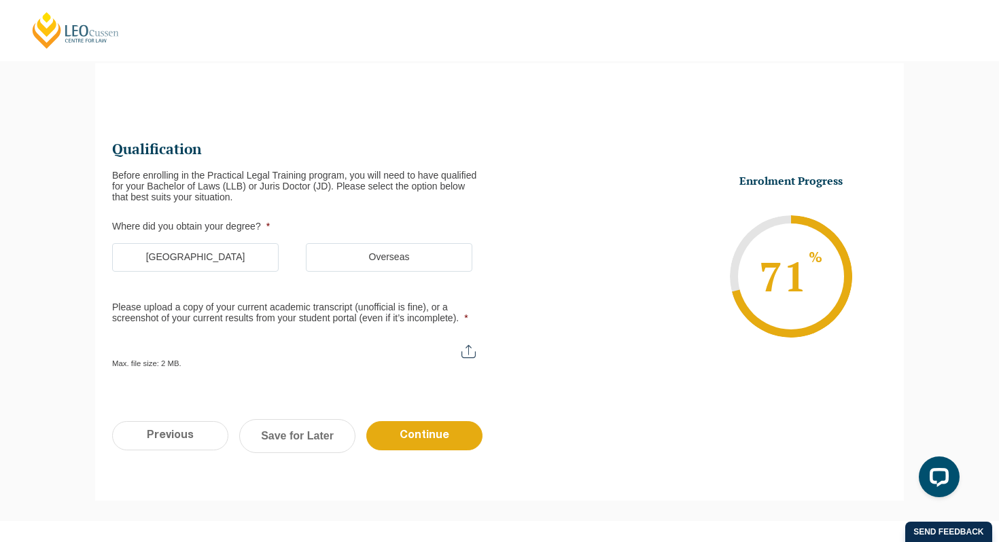
scroll to position [118, 0]
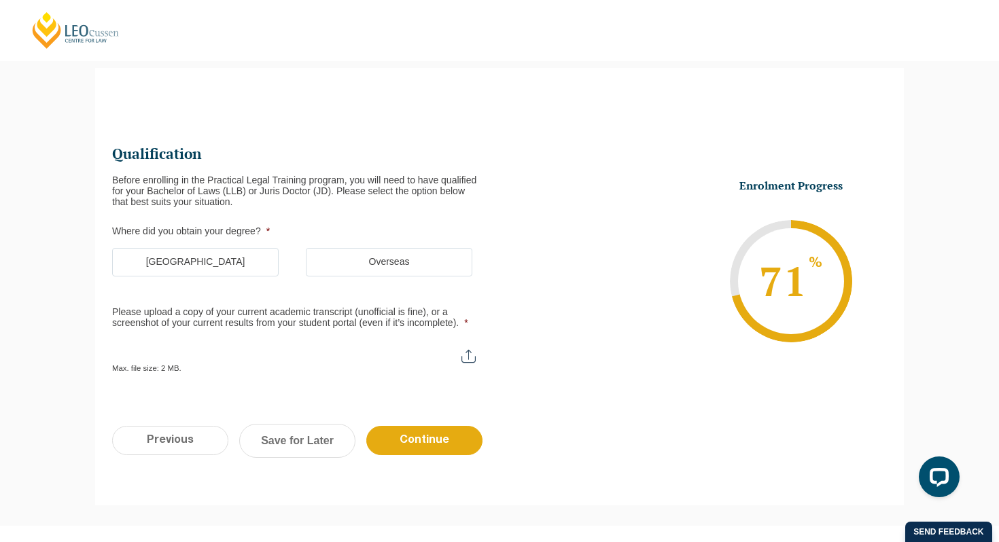
click at [247, 268] on label "[GEOGRAPHIC_DATA]" at bounding box center [195, 262] width 167 height 29
click at [0, 0] on input "[GEOGRAPHIC_DATA]" at bounding box center [0, 0] width 0 height 0
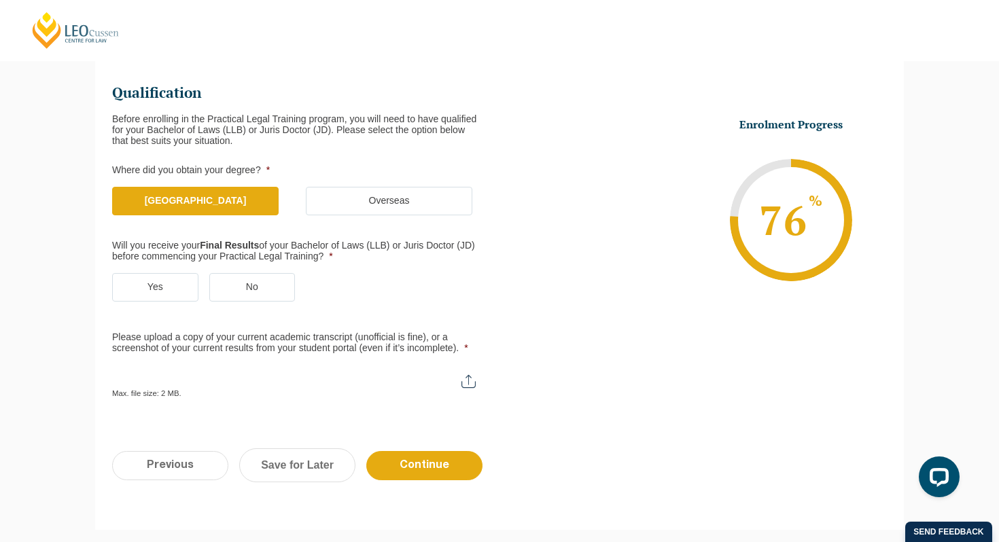
scroll to position [182, 0]
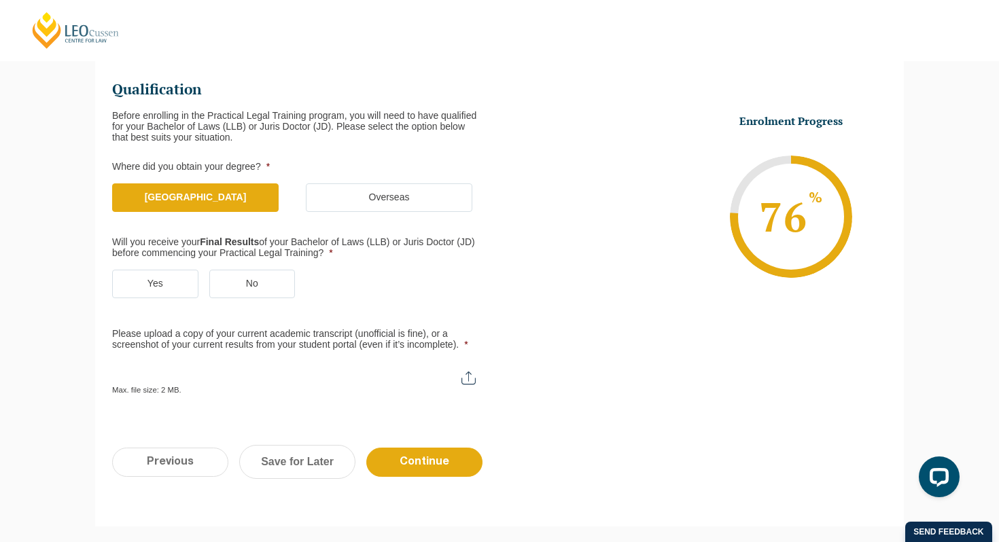
click at [186, 284] on label "Yes" at bounding box center [155, 284] width 86 height 29
click at [0, 0] on input "Yes" at bounding box center [0, 0] width 0 height 0
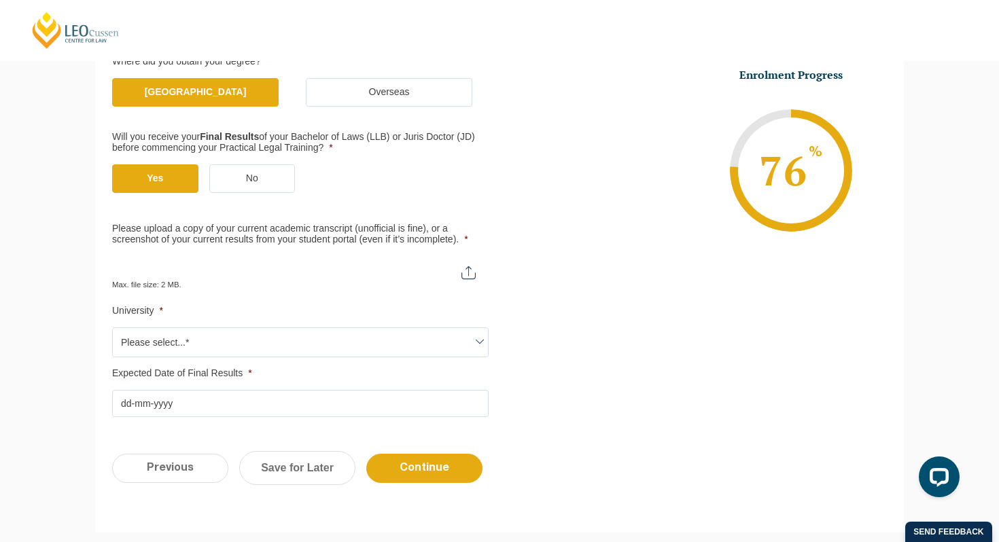
scroll to position [292, 0]
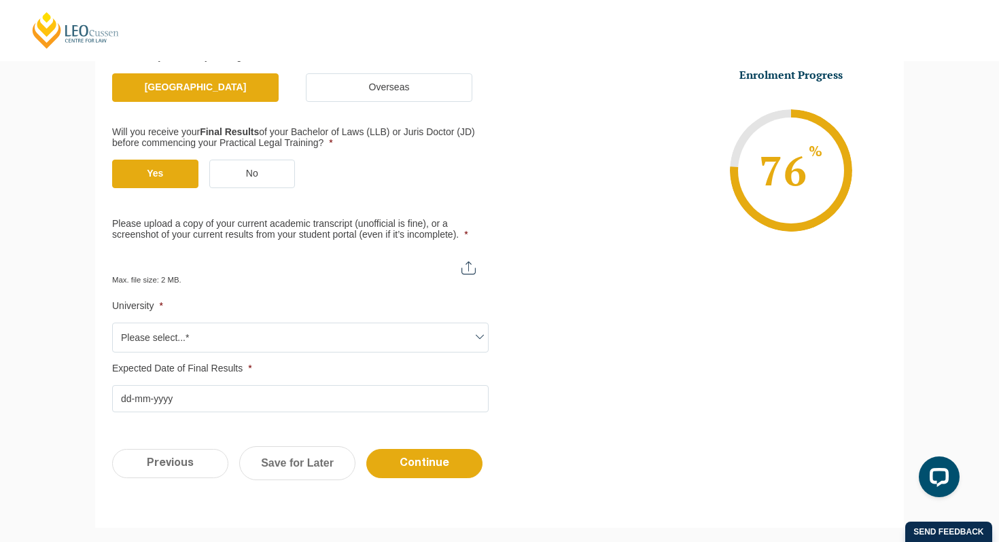
click at [468, 267] on input "Please upload a copy of your current academic transcript (unofficial is fine), …" at bounding box center [300, 262] width 377 height 23
type input "C:\fakepath\Transcript.pdf"
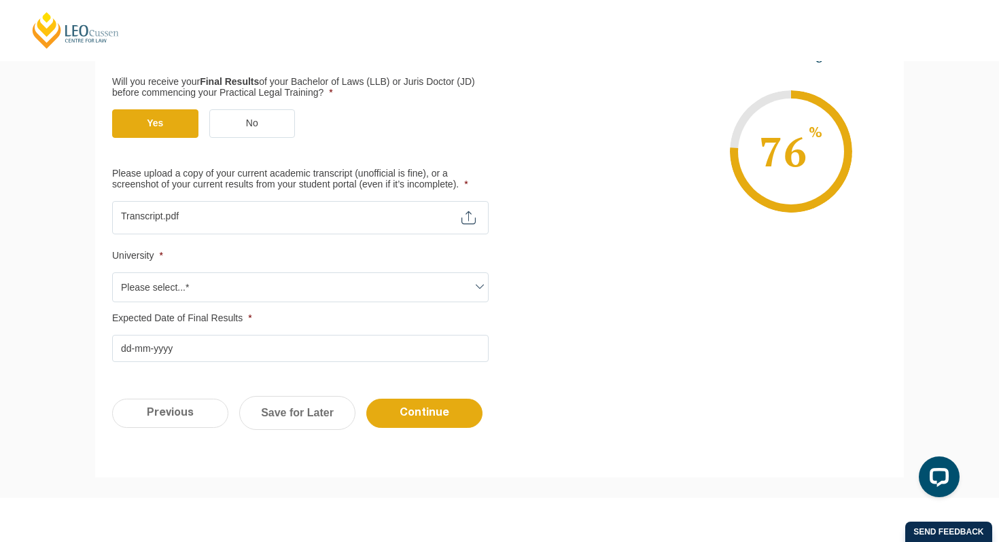
scroll to position [358, 0]
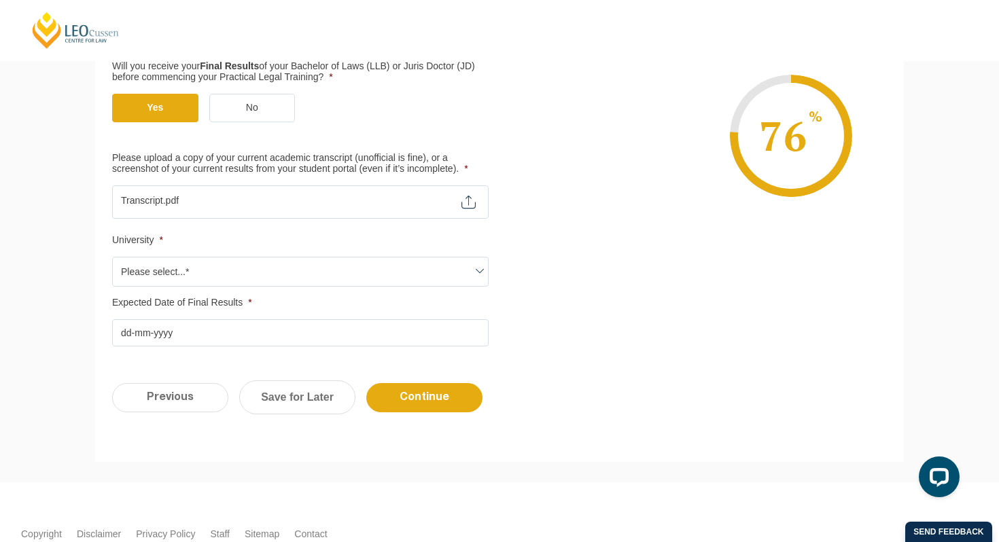
click at [394, 263] on span "Please select...*" at bounding box center [300, 272] width 375 height 29
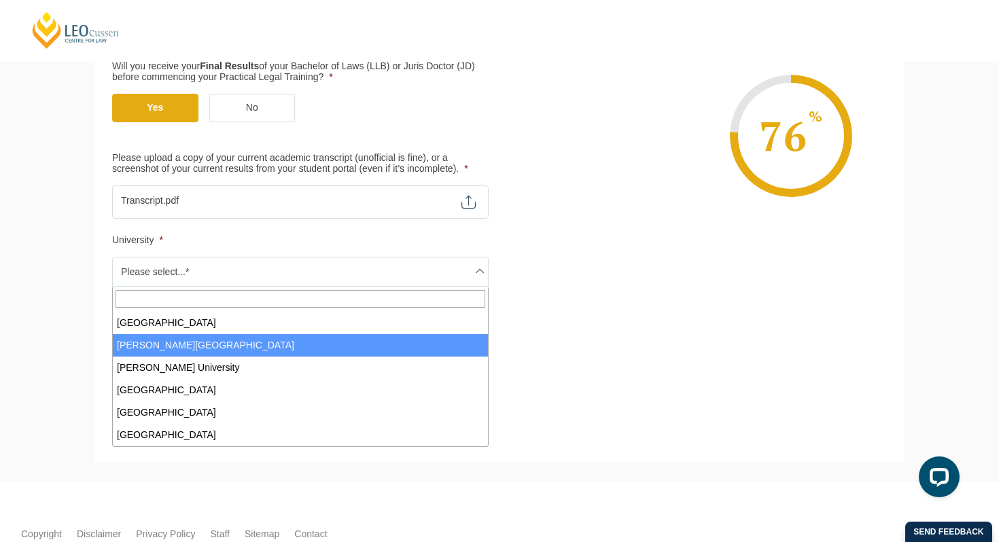
scroll to position [249, 0]
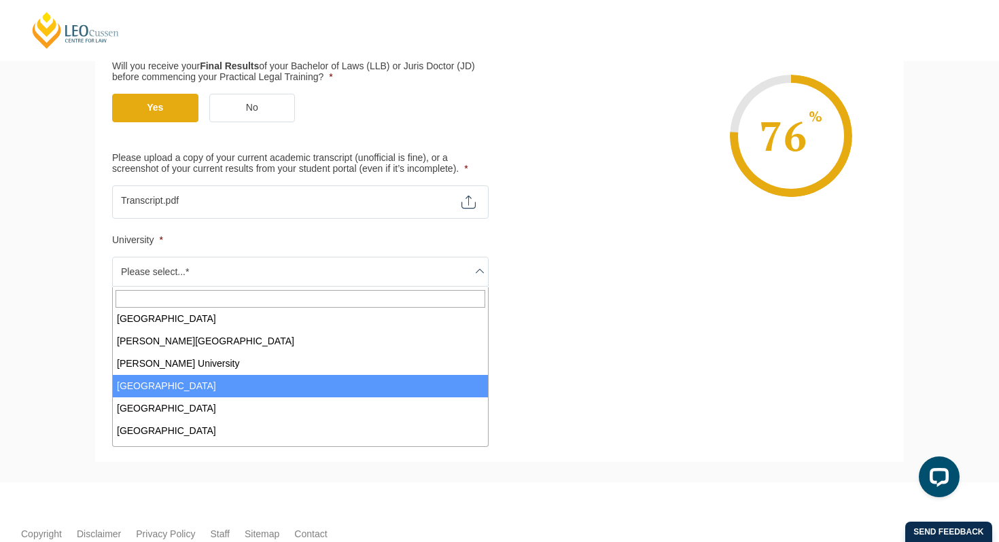
select select "[GEOGRAPHIC_DATA]"
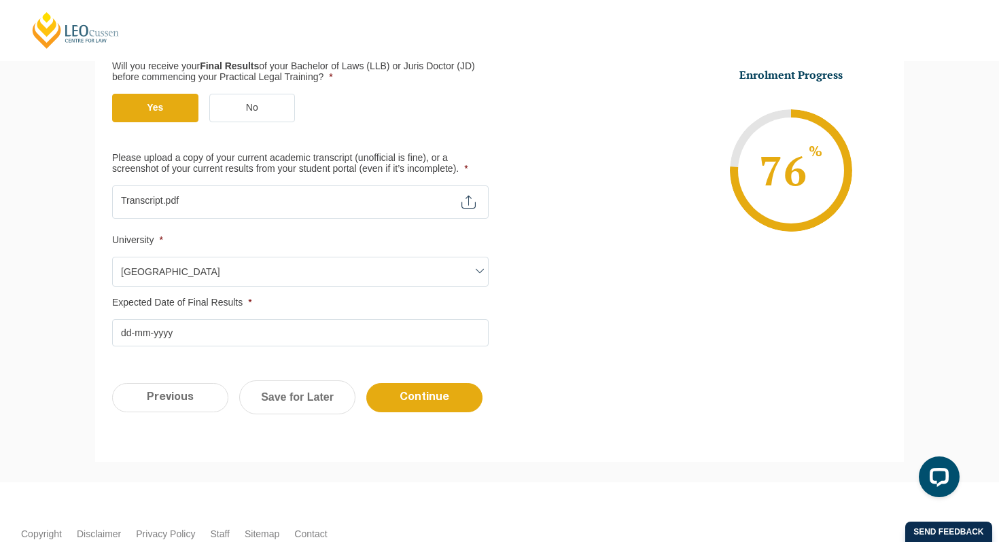
click at [184, 338] on input "Expected Date of Final Results *" at bounding box center [300, 332] width 377 height 27
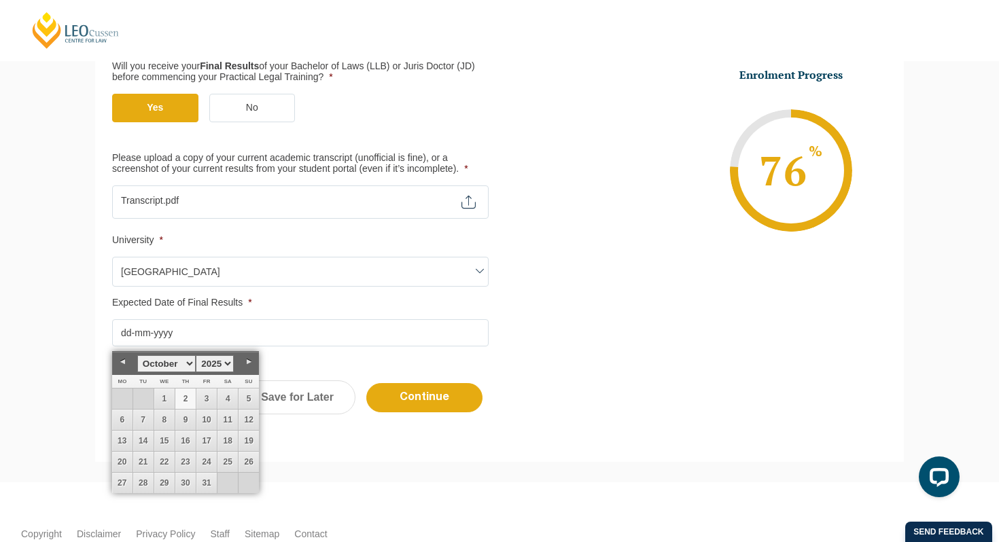
click at [245, 362] on link "Next" at bounding box center [249, 362] width 20 height 20
click at [247, 362] on link "Next" at bounding box center [249, 362] width 20 height 20
click at [246, 364] on link "Next" at bounding box center [249, 362] width 20 height 20
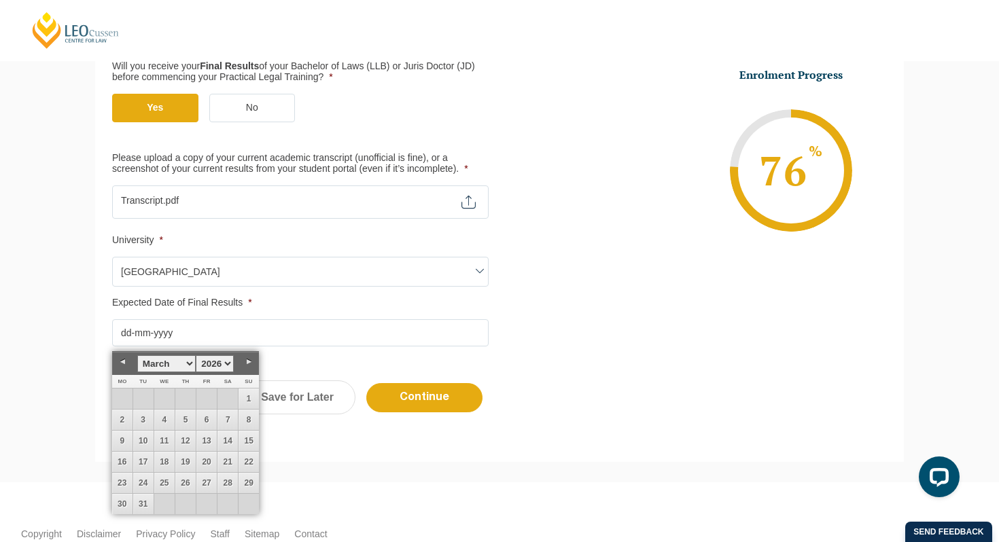
click at [125, 364] on link "Previous" at bounding box center [122, 362] width 20 height 20
click at [225, 482] on link "28" at bounding box center [227, 483] width 20 height 20
type input "28-02-2026"
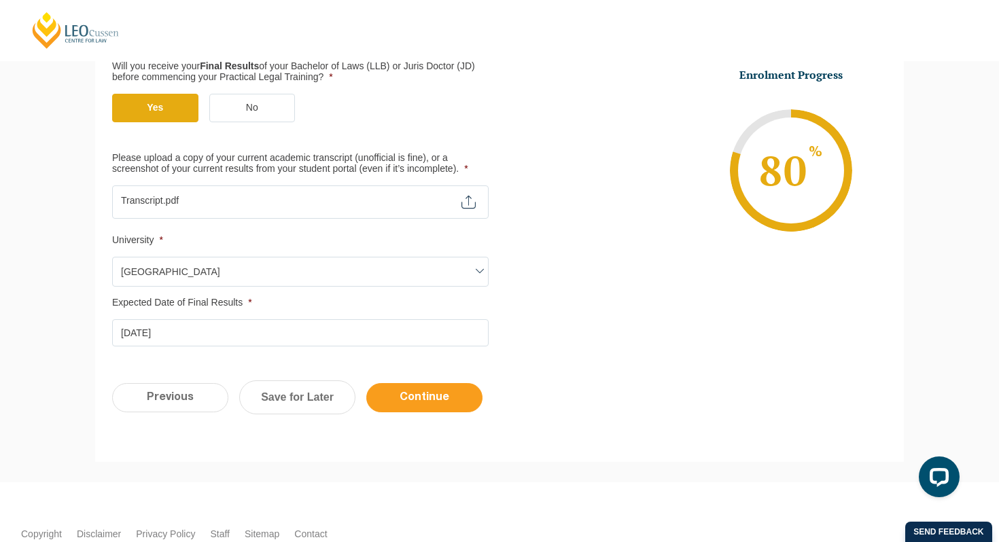
click at [431, 406] on input "Continue" at bounding box center [424, 397] width 116 height 29
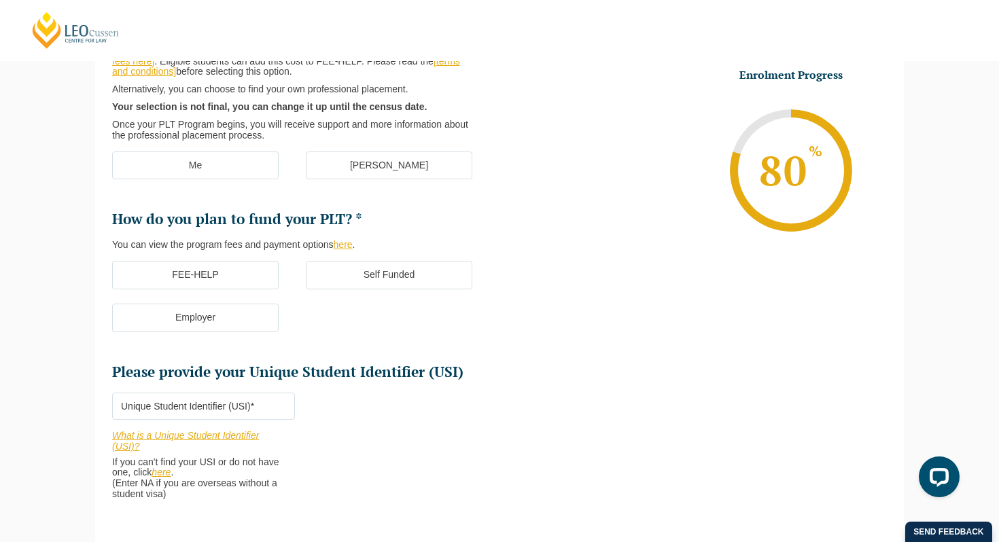
scroll to position [266, 0]
click at [254, 277] on label "FEE-HELP" at bounding box center [195, 274] width 167 height 29
click at [0, 0] on input "FEE-HELP" at bounding box center [0, 0] width 0 height 0
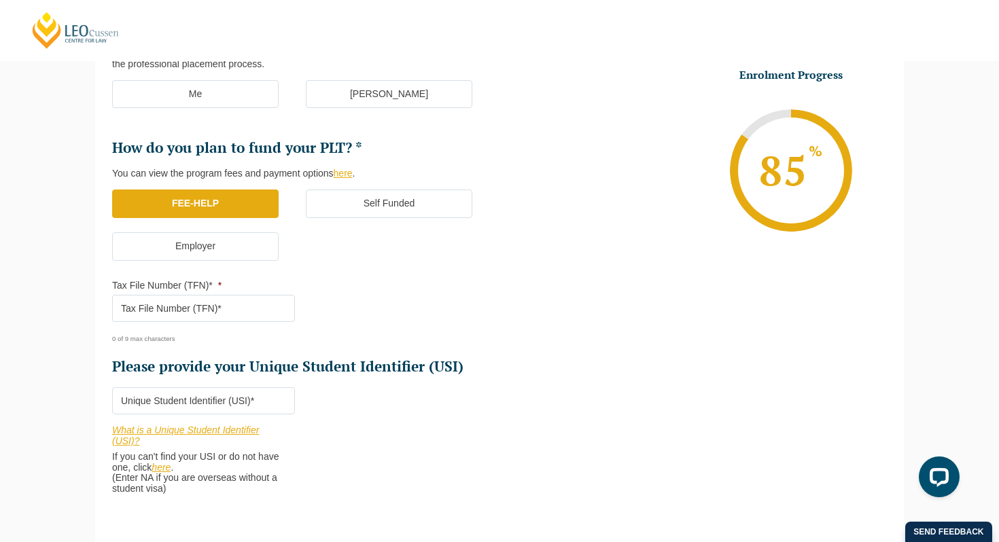
scroll to position [343, 0]
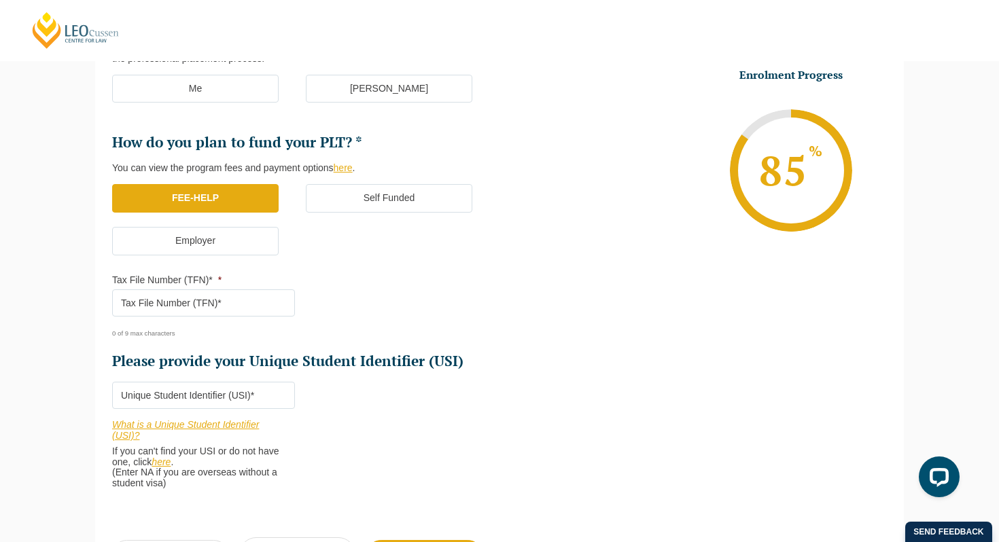
click at [234, 303] on input "Tax File Number (TFN)* *" at bounding box center [203, 303] width 183 height 27
click at [234, 400] on input "Please provide your Unique Student Identifier (USI) *" at bounding box center [203, 395] width 183 height 27
click at [204, 301] on input "Tax File Number (TFN)* *" at bounding box center [203, 303] width 183 height 27
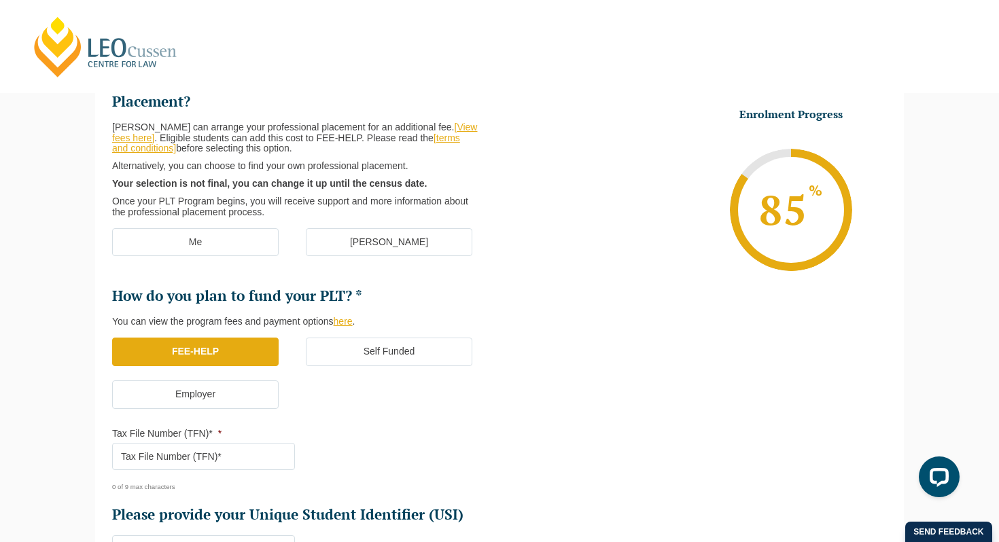
scroll to position [184, 0]
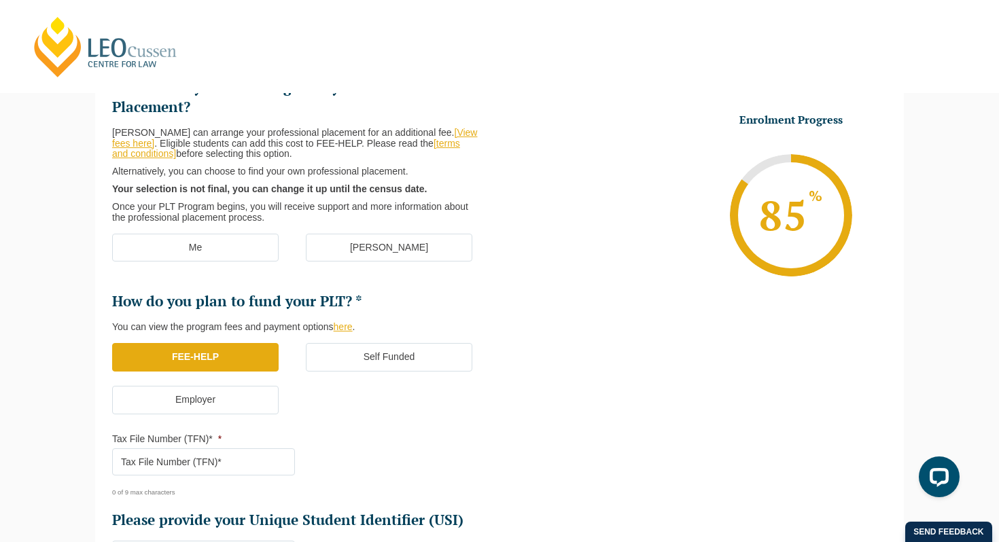
click at [239, 250] on label "Me" at bounding box center [195, 248] width 167 height 29
click at [0, 0] on input "Me" at bounding box center [0, 0] width 0 height 0
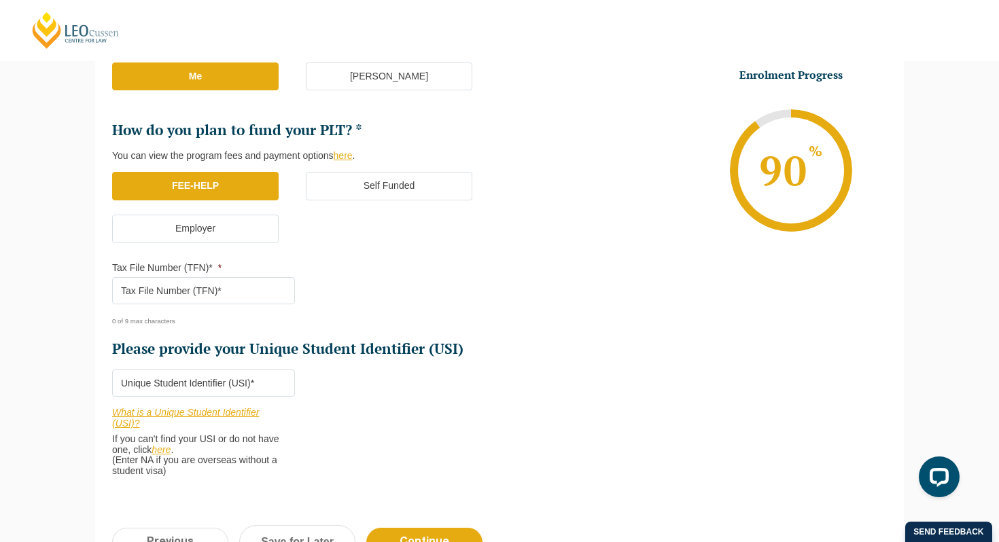
scroll to position [360, 0]
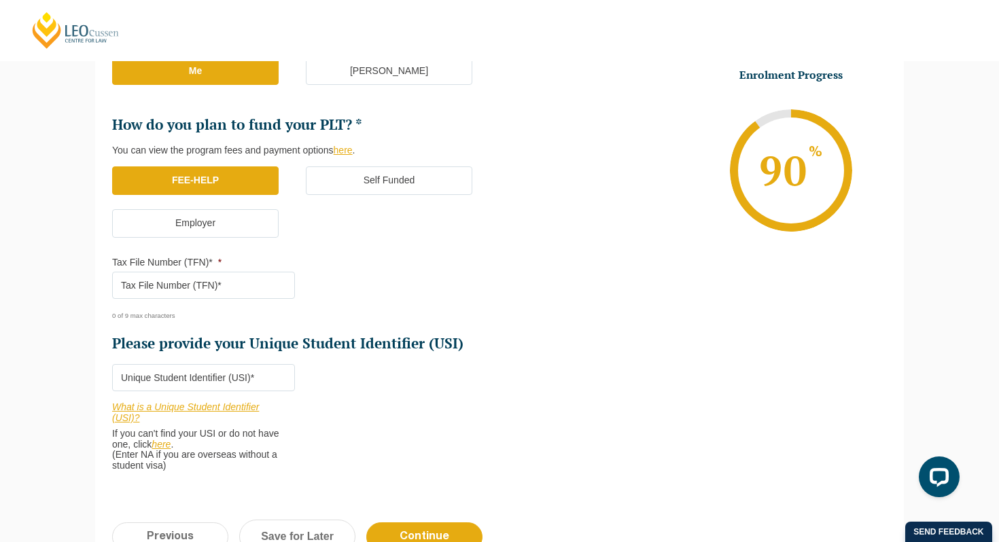
click at [201, 296] on input "Tax File Number (TFN)* *" at bounding box center [203, 285] width 183 height 27
type input "163533782"
click at [192, 382] on input "Please provide your Unique Student Identifier (USI) *" at bounding box center [203, 377] width 183 height 27
click at [196, 388] on input "Please provide your Unique Student Identifier (USI) *" at bounding box center [203, 377] width 183 height 27
paste input "3GVD2KAUVW"
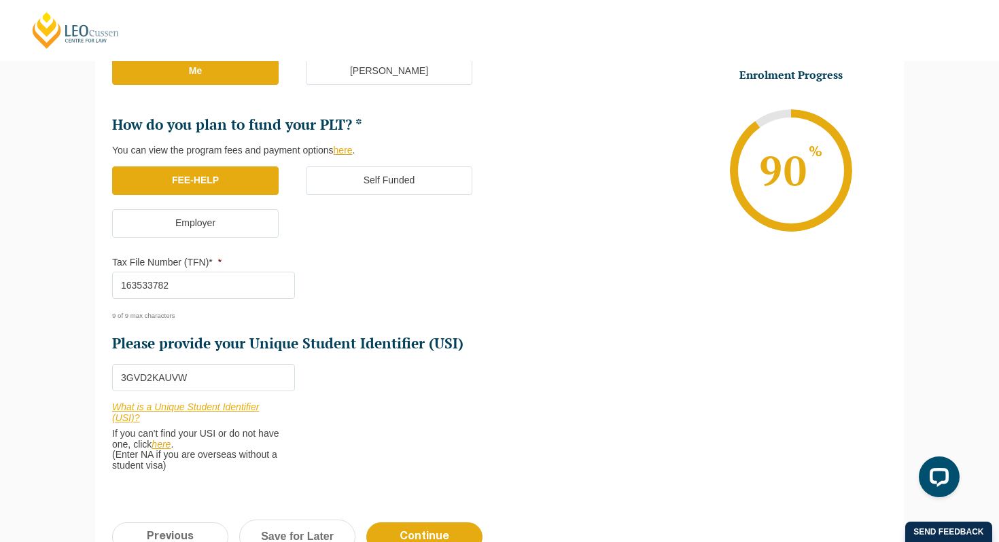
type input "3GVD2KAUVW"
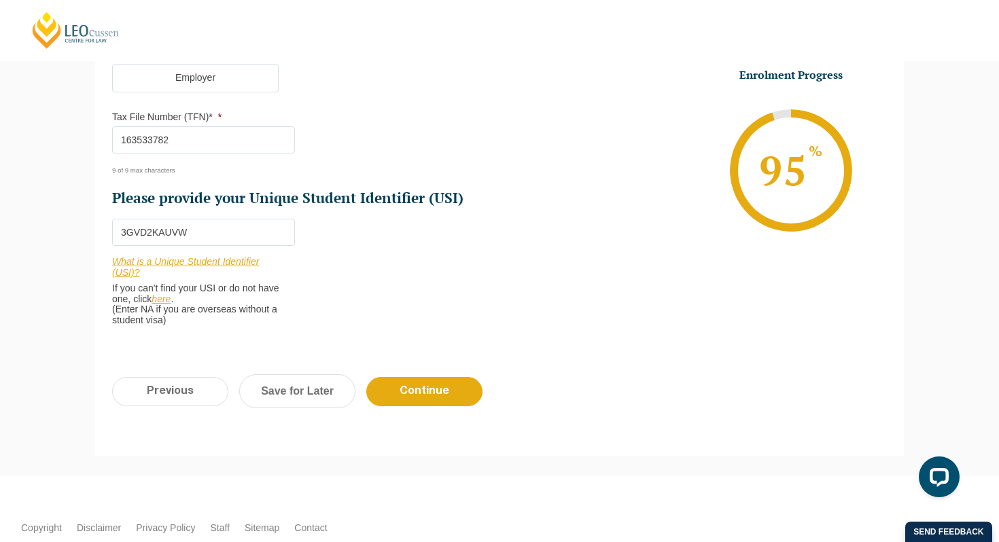
scroll to position [507, 0]
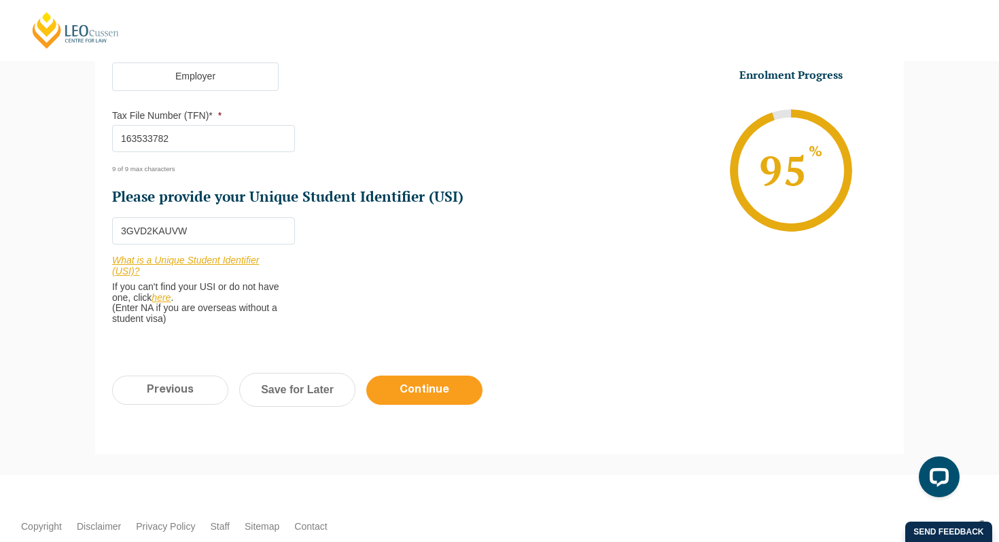
click at [402, 391] on input "Continue" at bounding box center [424, 390] width 116 height 29
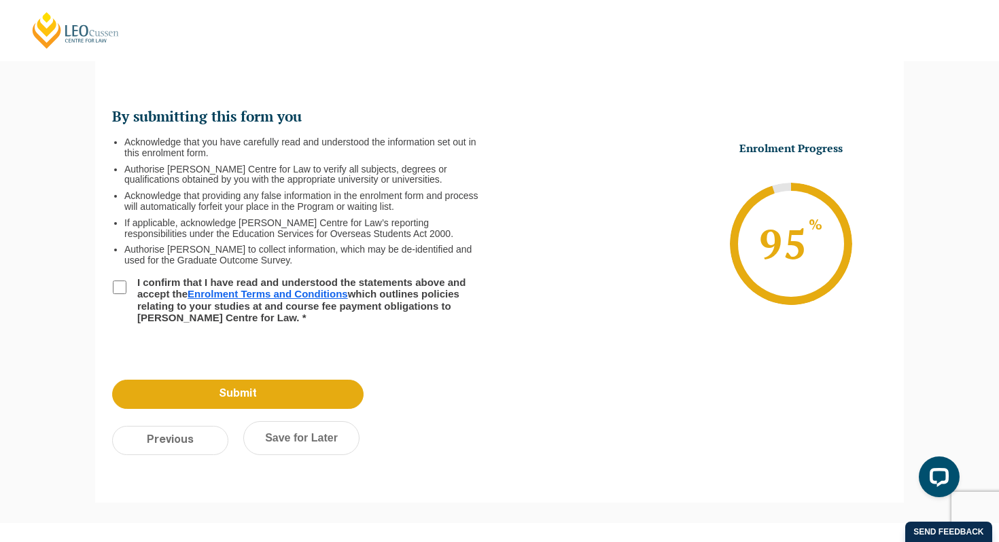
scroll to position [118, 0]
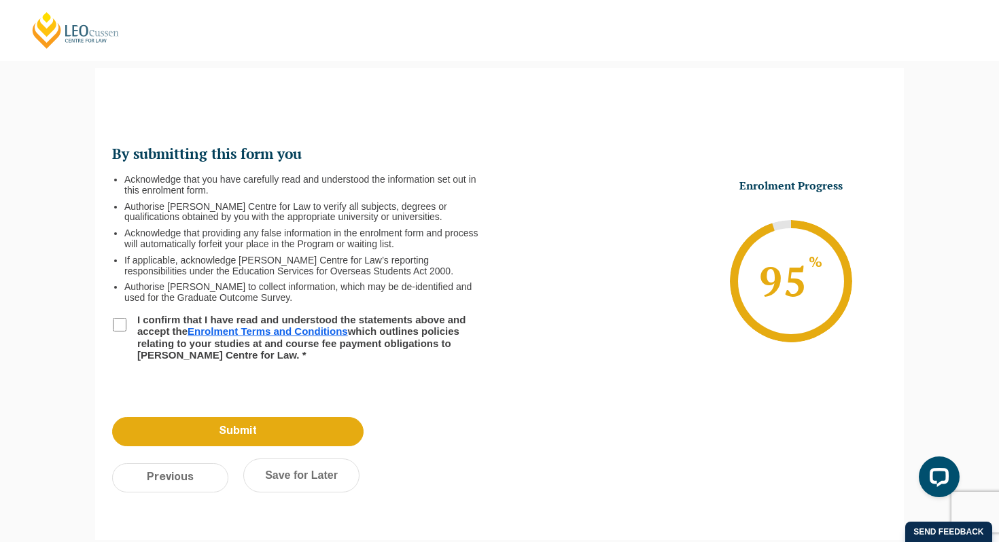
click at [120, 320] on input "I confirm that I have read and understood the statements above and accept the E…" at bounding box center [120, 325] width 14 height 14
checkbox input "true"
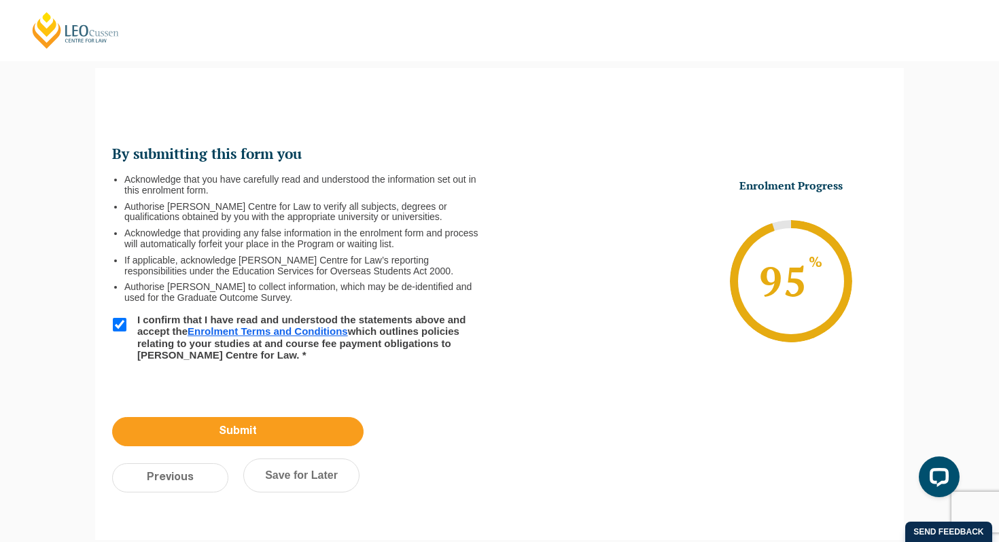
click at [236, 432] on input "Submit" at bounding box center [237, 431] width 251 height 29
